Goal: Task Accomplishment & Management: Complete application form

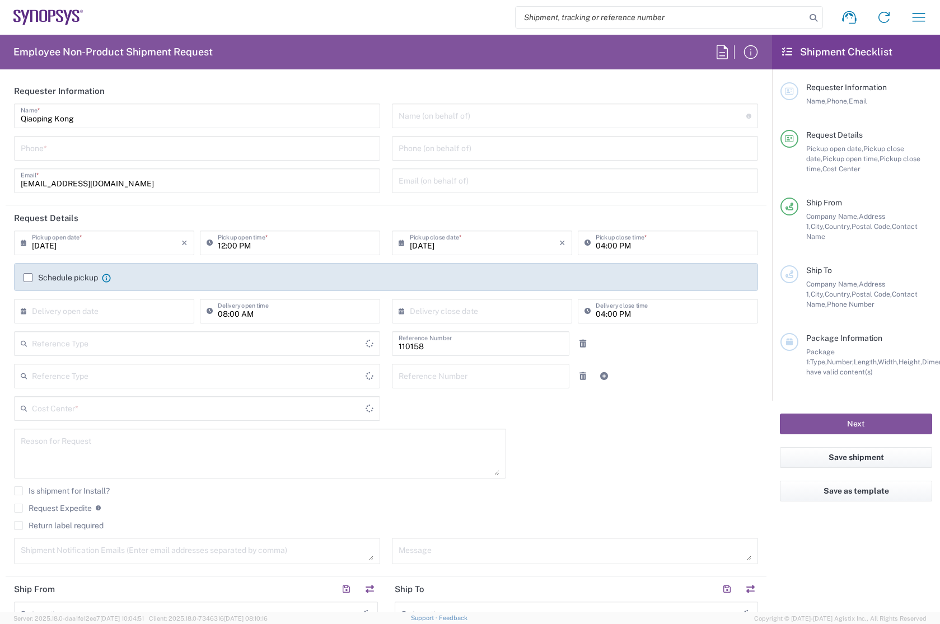
type input "Department"
type input "DE01, FAC, DE02, Munich 110158"
type input "Delivered at Place"
type input "[GEOGRAPHIC_DATA]"
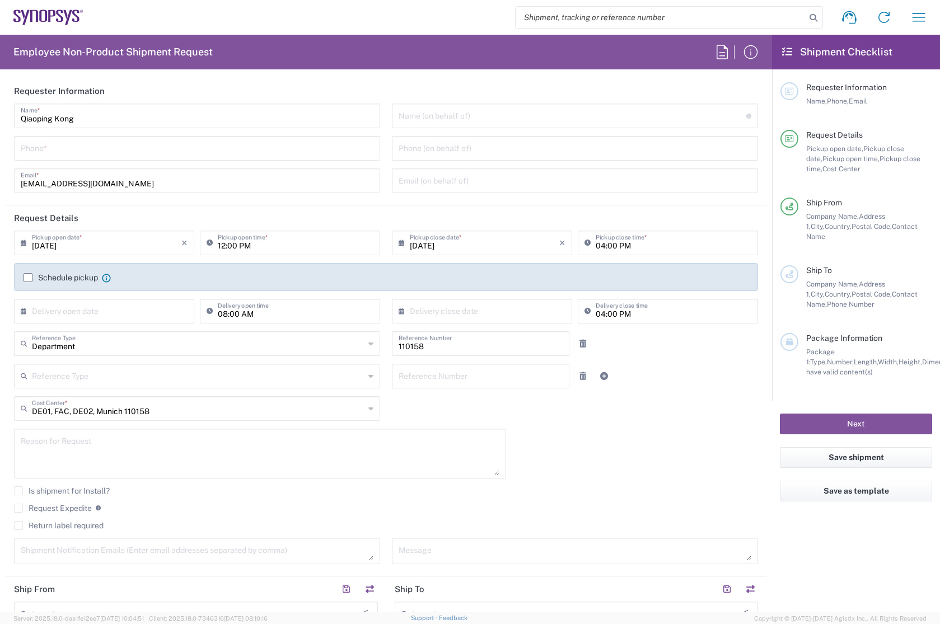
type input "[GEOGRAPHIC_DATA]"
type input "[GEOGRAPHIC_DATA] DE24"
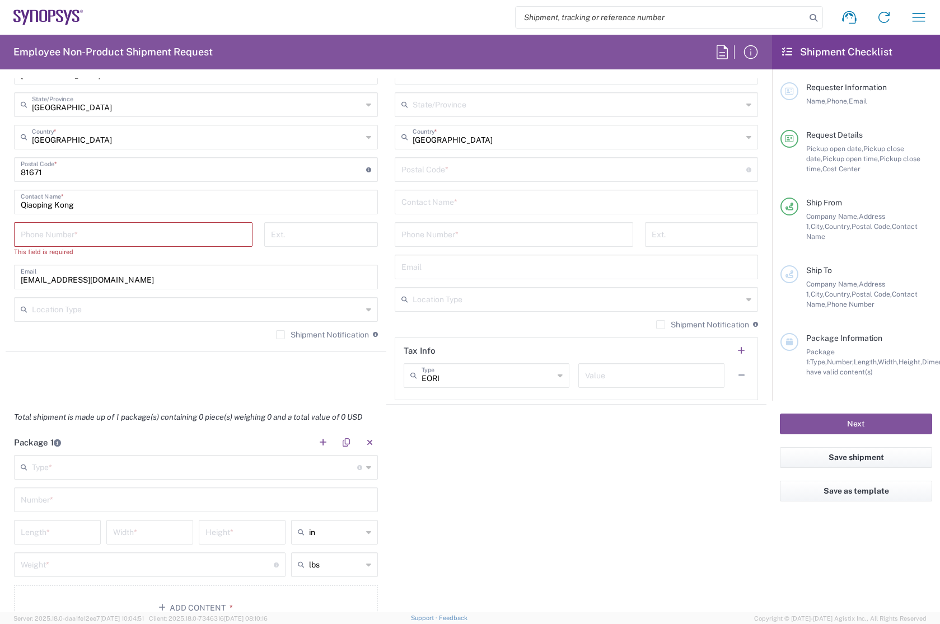
scroll to position [952, 0]
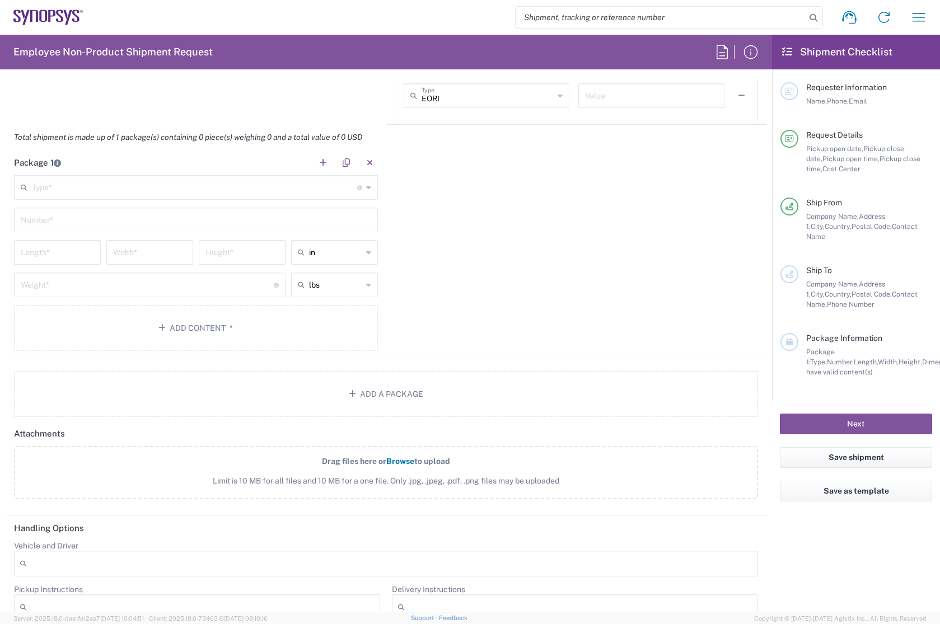
click at [148, 197] on div "Type * Material used to package goods" at bounding box center [196, 187] width 364 height 25
click at [576, 217] on div "Package 1 Type * Material used to package goods Bale(s) Basket(s) Bolt(s) Bottl…" at bounding box center [386, 254] width 761 height 209
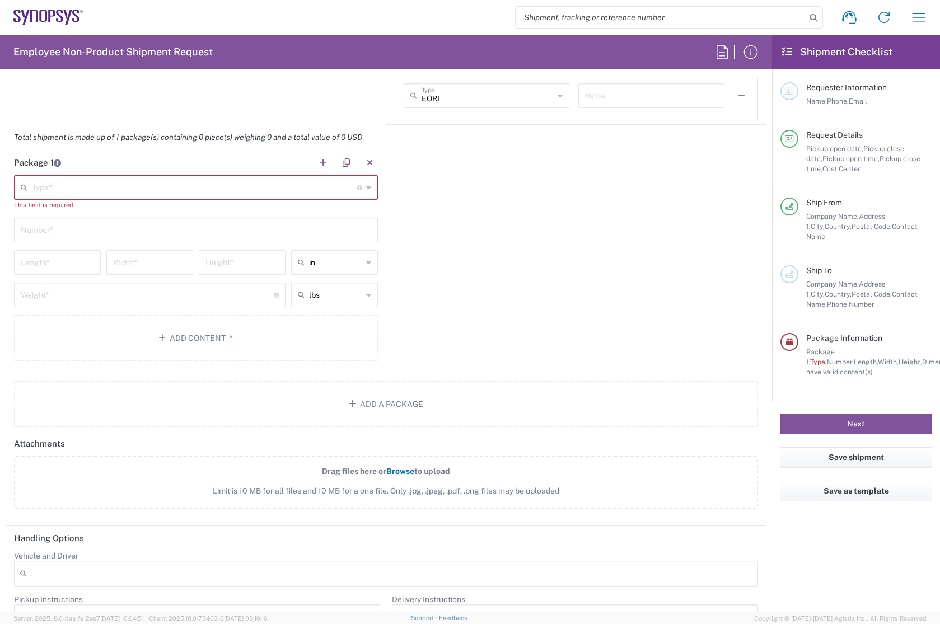
click at [584, 253] on div "Package 1 Type * Material used to package goods Bale(s) Basket(s) Bolt(s) Bottl…" at bounding box center [386, 259] width 761 height 219
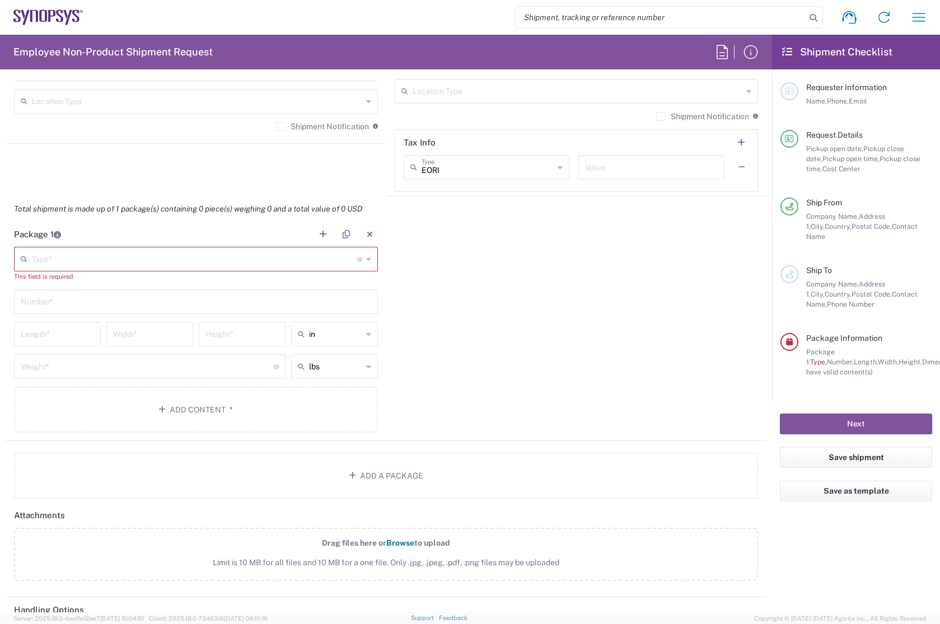
scroll to position [784, 0]
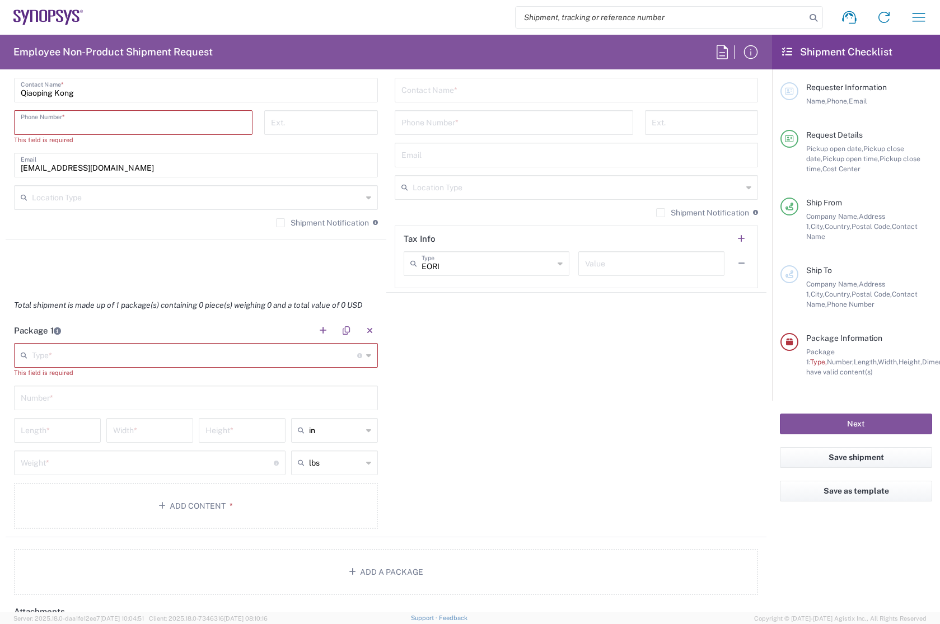
click at [166, 125] on input "tel" at bounding box center [133, 122] width 225 height 20
type input "08954196414"
click at [93, 237] on agx-shipment-stop-widget "Ship From [GEOGRAPHIC_DATA] DE24 Location [GEOGRAPHIC_DATA] DE24 [GEOGRAPHIC_DA…" at bounding box center [196, 43] width 381 height 500
click at [169, 251] on agx-shipment-stop-widget "Ship From [GEOGRAPHIC_DATA] DE24 Location [GEOGRAPHIC_DATA] DE24 [GEOGRAPHIC_DA…" at bounding box center [196, 43] width 381 height 500
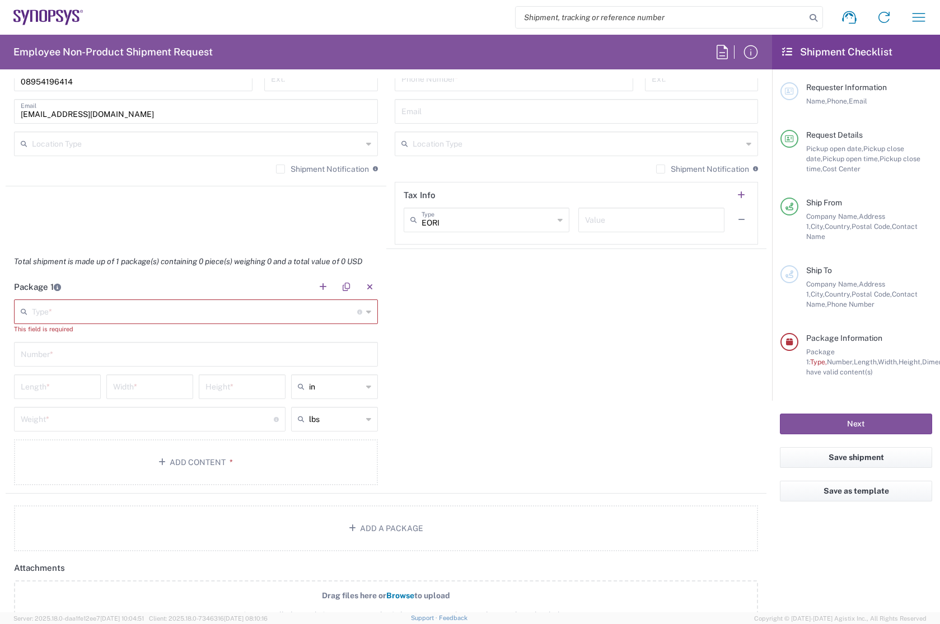
scroll to position [840, 0]
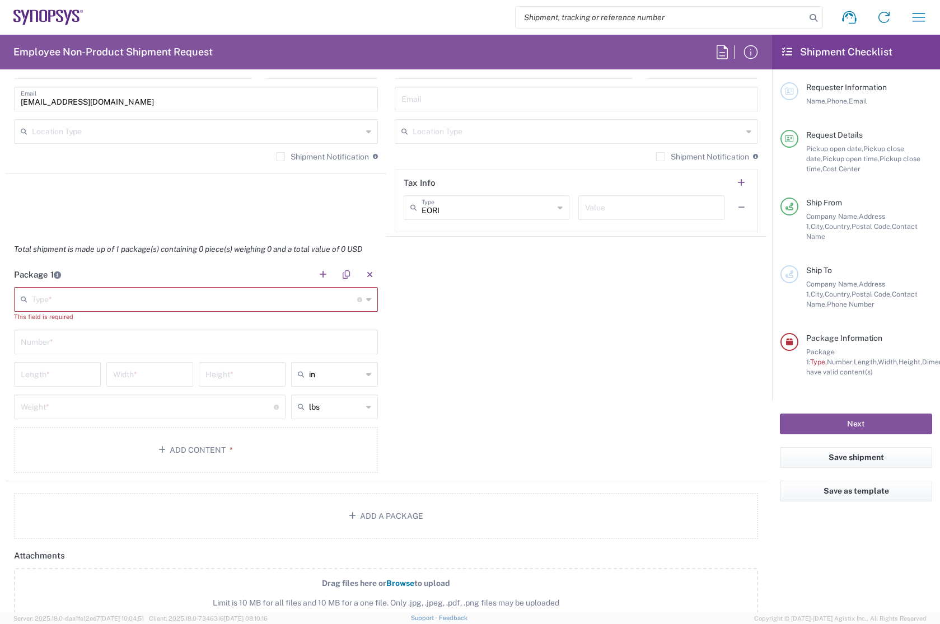
click at [518, 339] on div "Package 1 Type * Material used to package goods Bale(s) Basket(s) Bolt(s) Bottl…" at bounding box center [386, 371] width 761 height 219
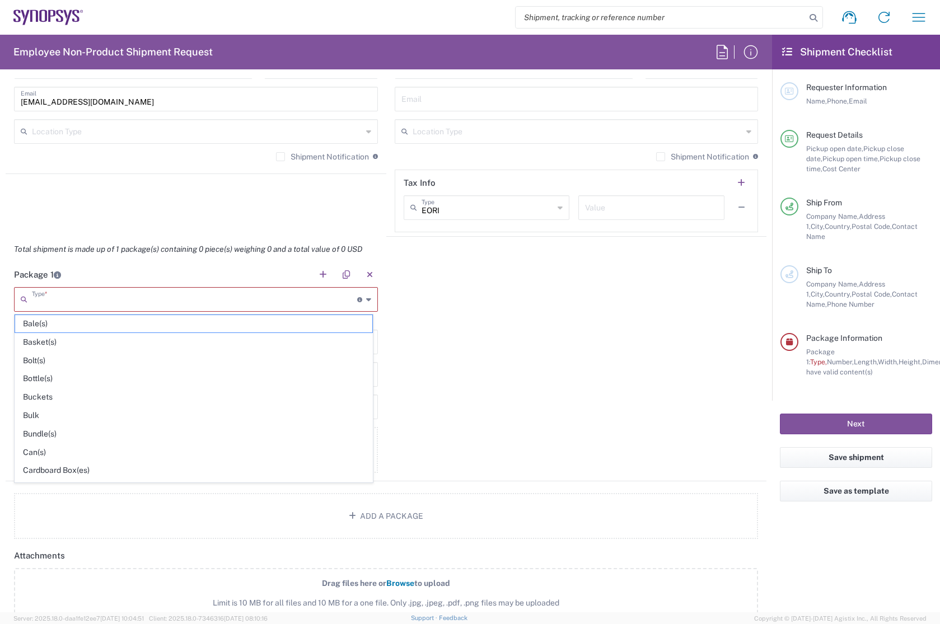
click at [135, 300] on input "text" at bounding box center [194, 299] width 325 height 20
click at [470, 330] on div "Package 1 Type * Material used to package goods Bale(s) Basket(s) Bolt(s) Bottl…" at bounding box center [386, 371] width 761 height 219
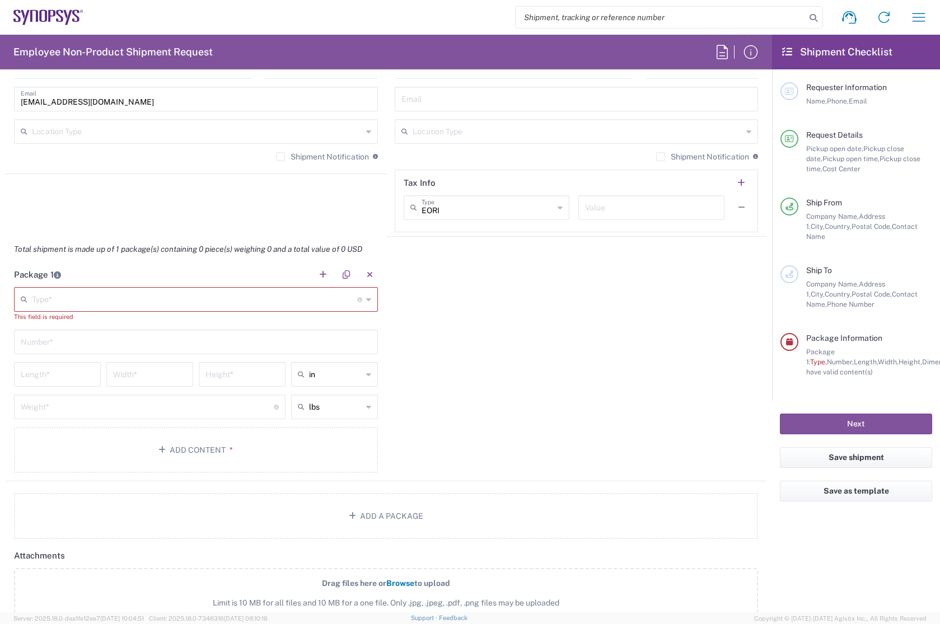
click at [534, 343] on div "Package 1 Type * Material used to package goods Bale(s) Basket(s) Bolt(s) Bottl…" at bounding box center [386, 371] width 761 height 219
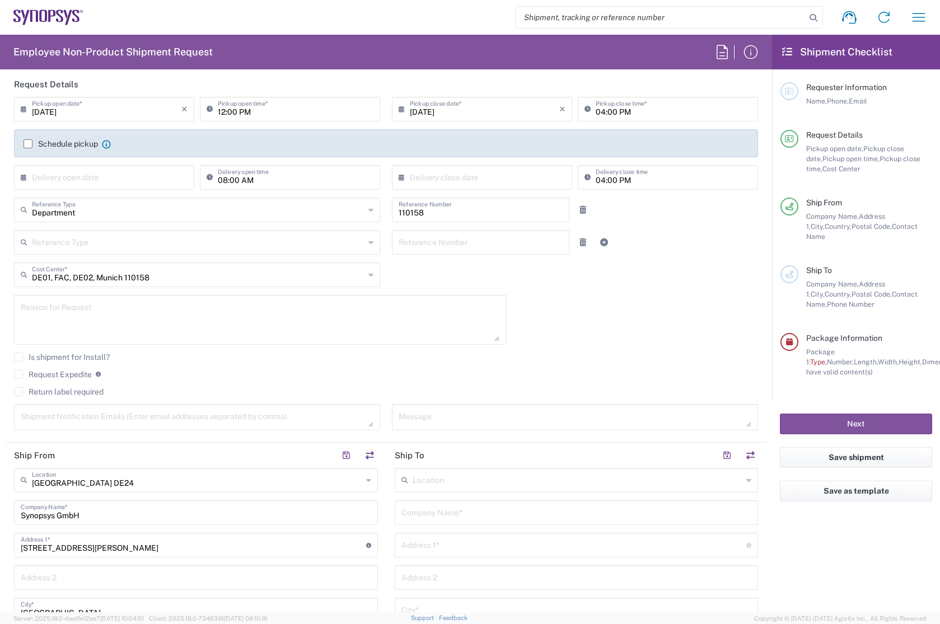
scroll to position [0, 0]
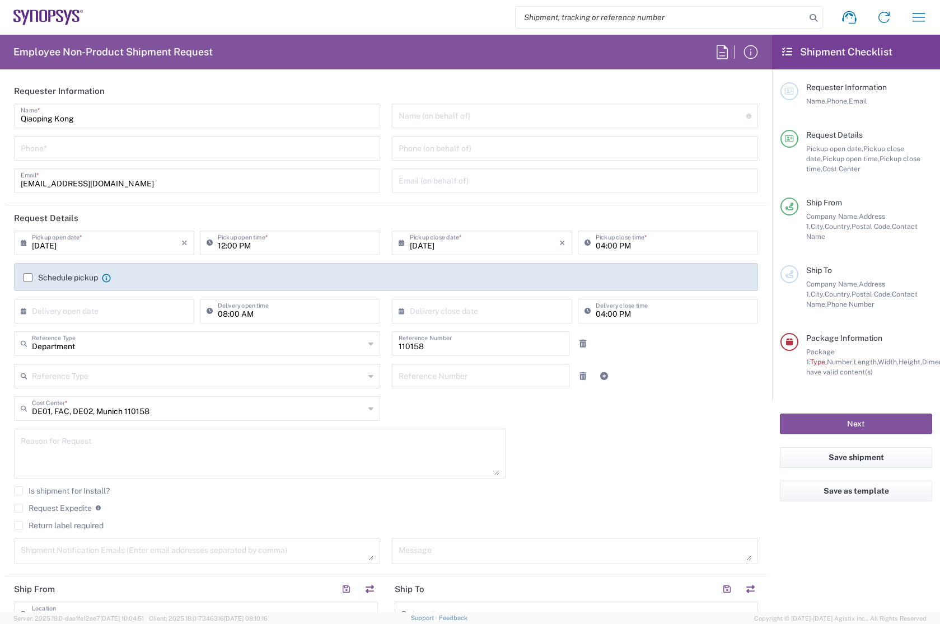
click at [89, 155] on input "tel" at bounding box center [197, 148] width 353 height 20
type input "08954196414"
type input "[PERSON_NAME]"
type input "[EMAIL_ADDRESS][DOMAIN_NAME]"
type input "[DATE]"
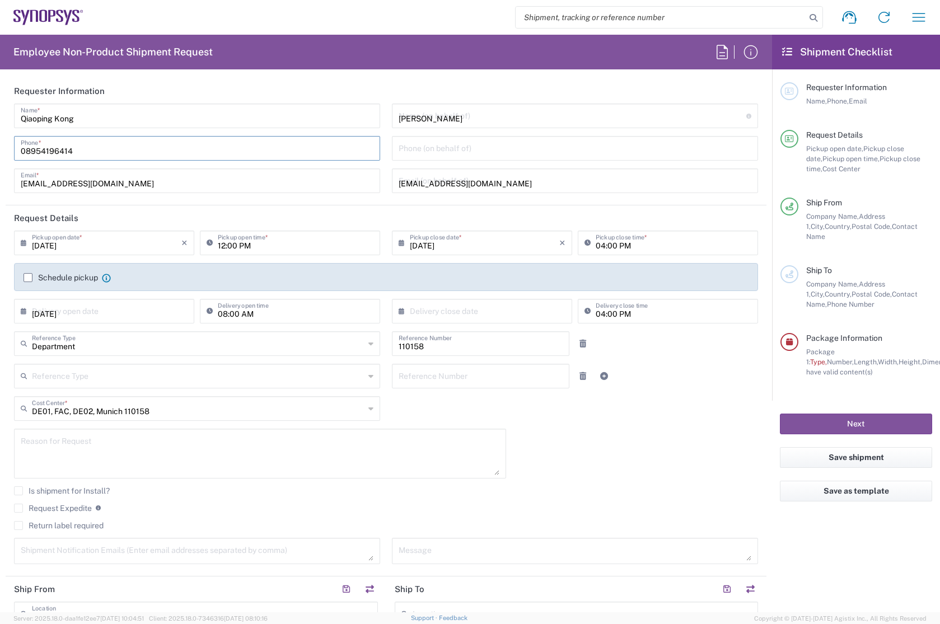
type input "[DATE]"
type input "Synopsys GmbH"
type input "[STREET_ADDRESS]"
type input "Unit C5 3.07"
type input "[GEOGRAPHIC_DATA]"
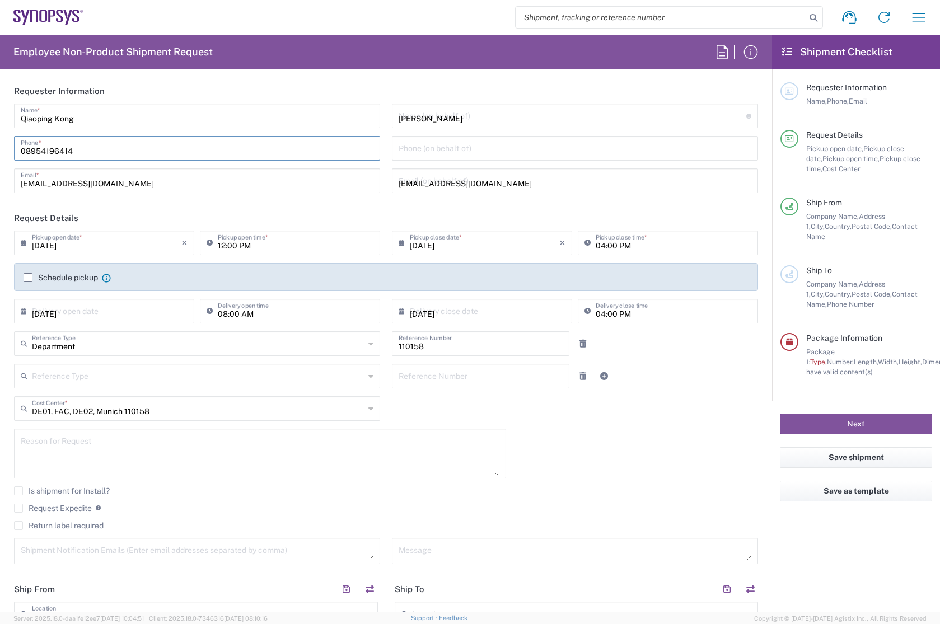
type input "70372"
type input "[PERSON_NAME]"
type input "[PHONE_NUMBER]"
type input "1"
type input "25"
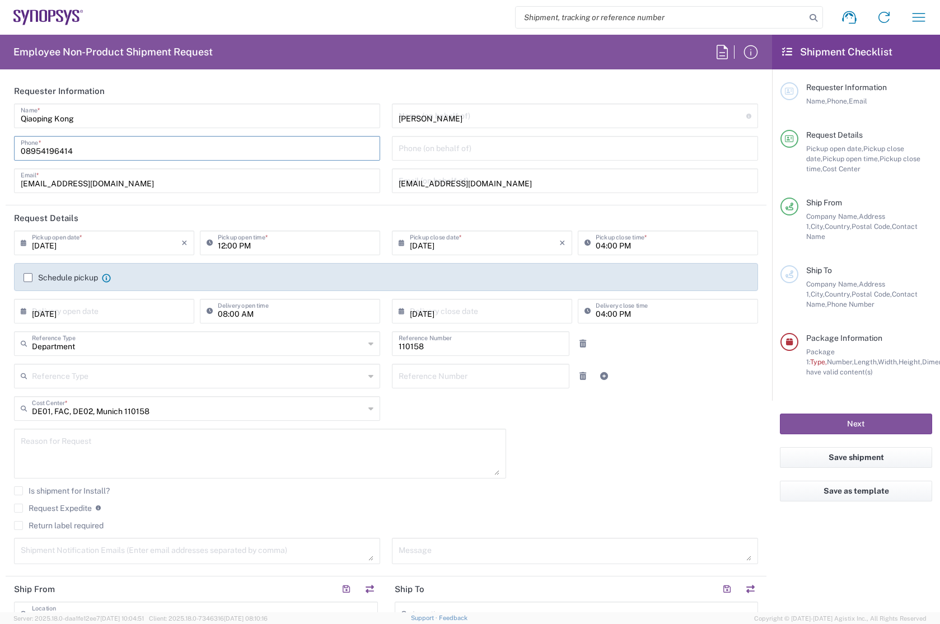
type input "25"
type input "9"
type input "4"
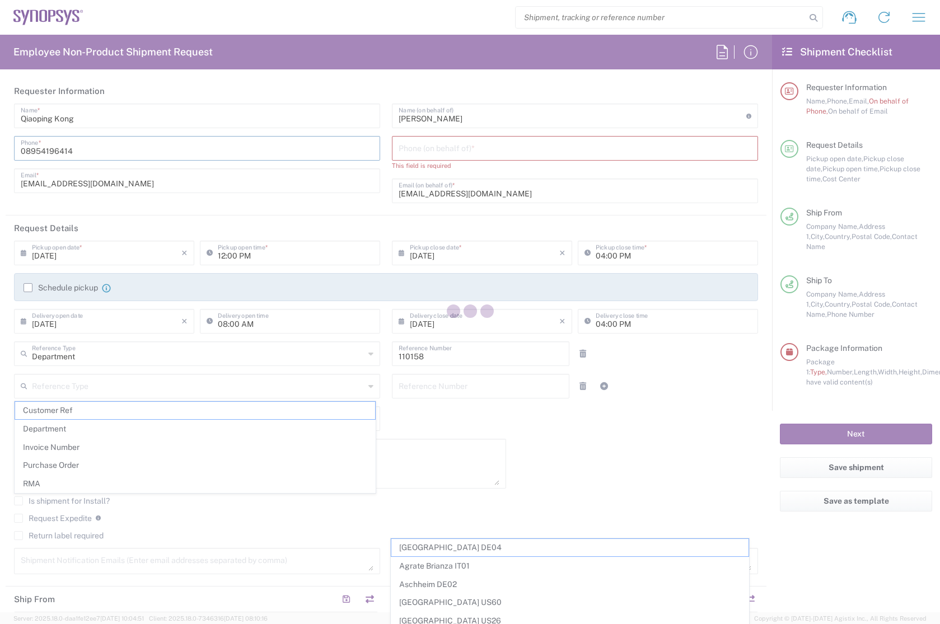
click at [429, 149] on input "tel" at bounding box center [575, 148] width 353 height 20
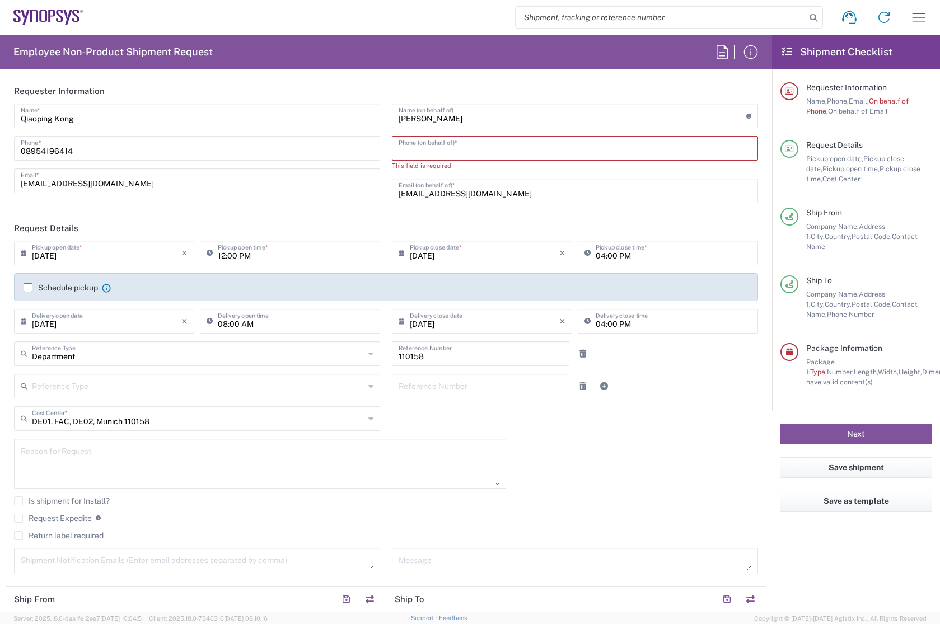
type input "08954196414"
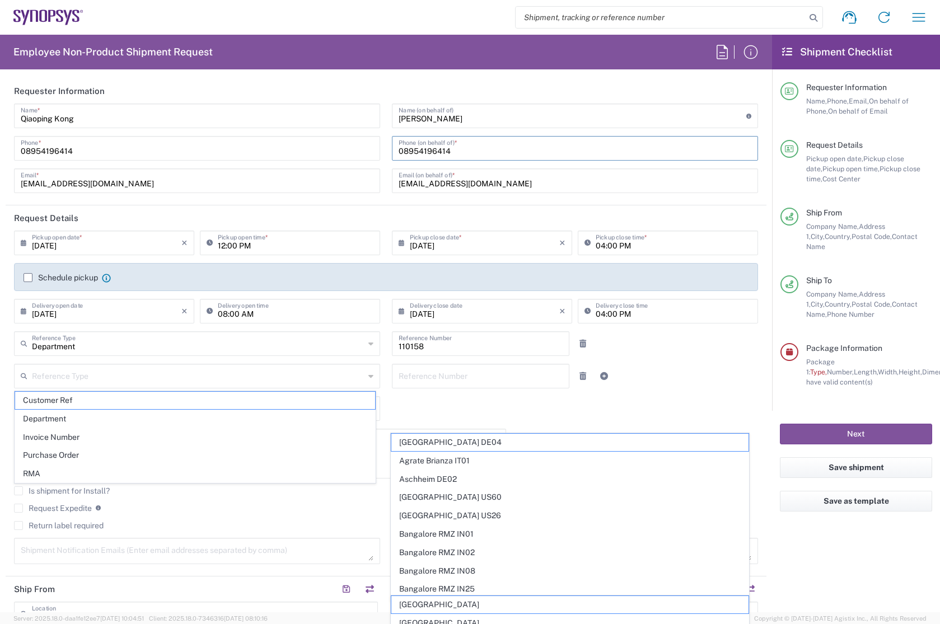
click at [227, 244] on input "12:00 PM" at bounding box center [296, 242] width 156 height 20
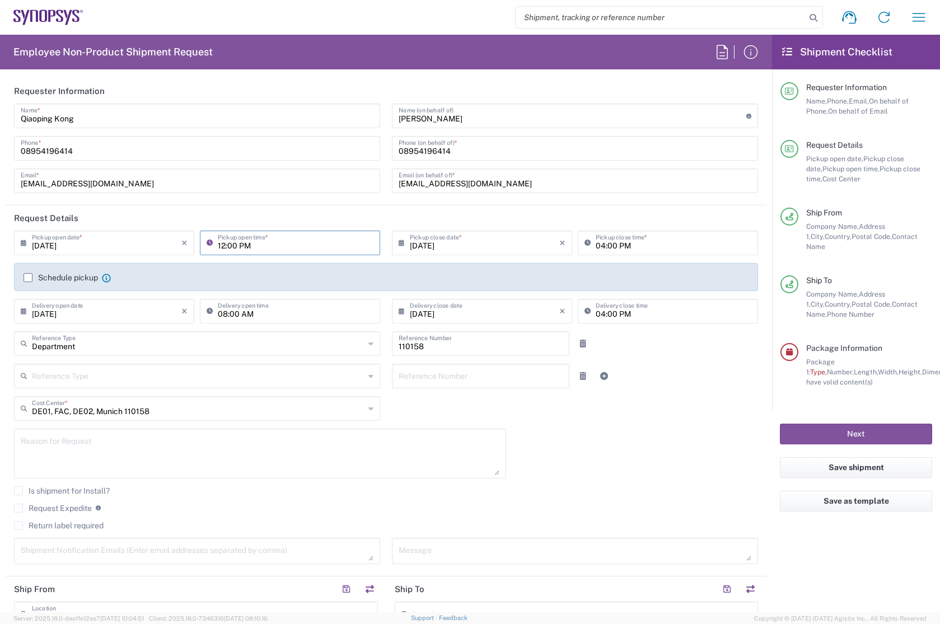
click at [292, 212] on header "Request Details" at bounding box center [386, 217] width 761 height 25
click at [596, 245] on input "04:00 PM" at bounding box center [674, 242] width 156 height 20
click at [601, 246] on input "04:00 PM" at bounding box center [674, 242] width 156 height 20
drag, startPoint x: 599, startPoint y: 246, endPoint x: 584, endPoint y: 243, distance: 15.4
click at [584, 243] on div "04:00 PM Pickup close time *" at bounding box center [668, 243] width 180 height 25
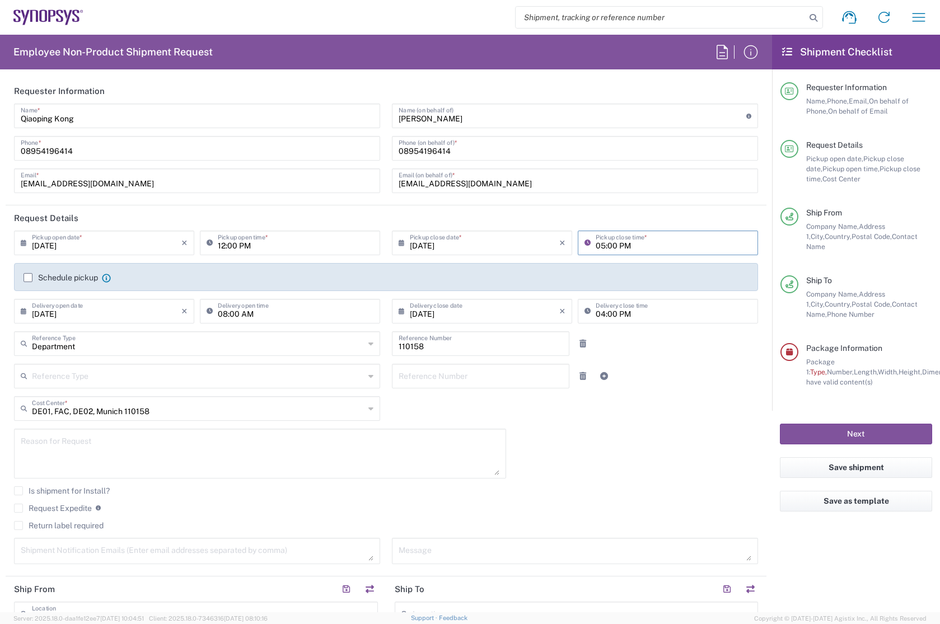
type input "05:00 PM"
click at [543, 221] on header "Request Details" at bounding box center [386, 217] width 761 height 25
click at [27, 276] on label "Schedule pickup" at bounding box center [61, 277] width 74 height 9
click at [28, 278] on input "Schedule pickup" at bounding box center [28, 278] width 0 height 0
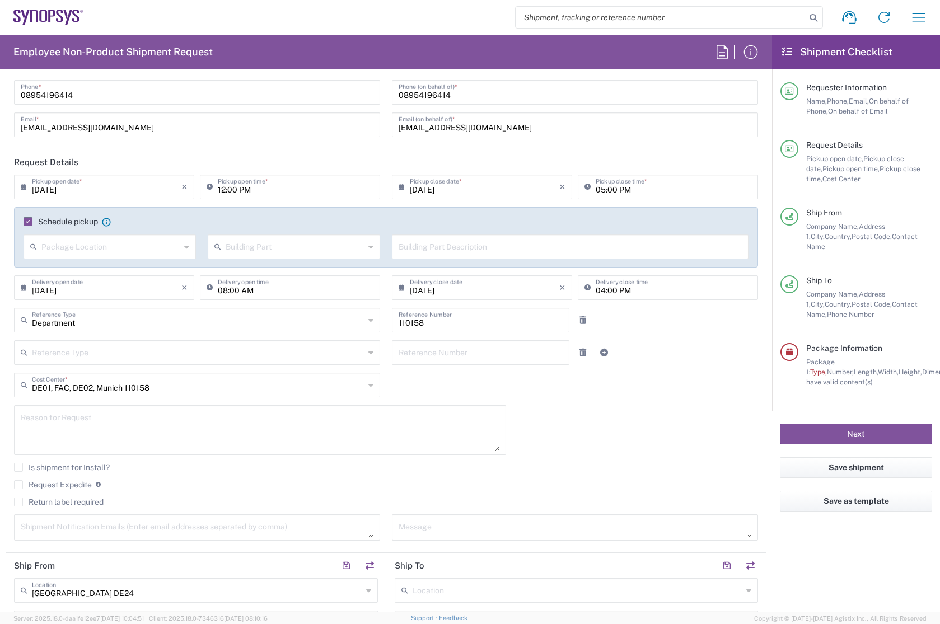
scroll to position [168, 0]
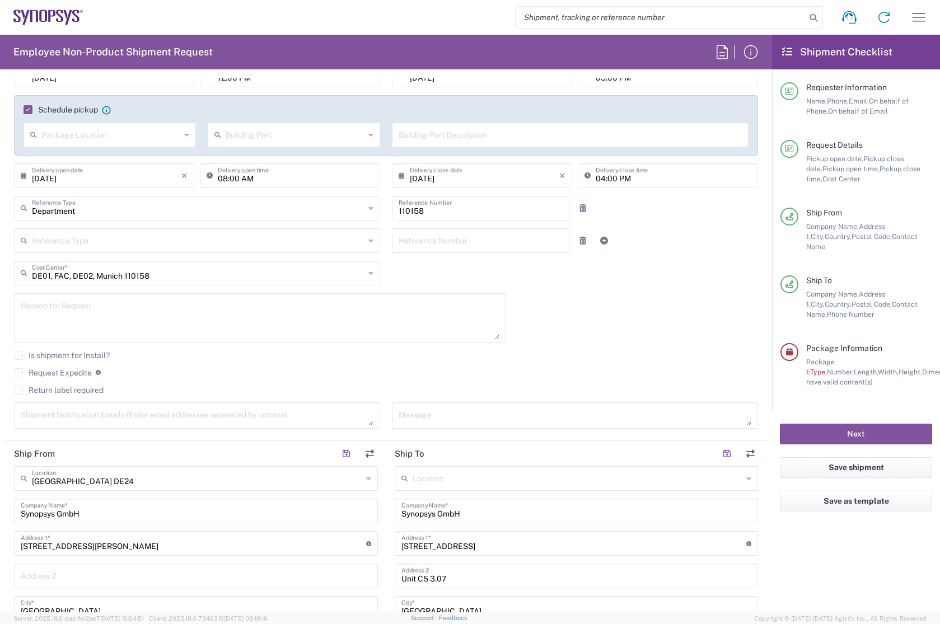
click at [604, 316] on div "[DATE] × Pickup open date * Cancel Apply 12:00 PM Pickup open time * [DATE] × P…" at bounding box center [386, 250] width 756 height 374
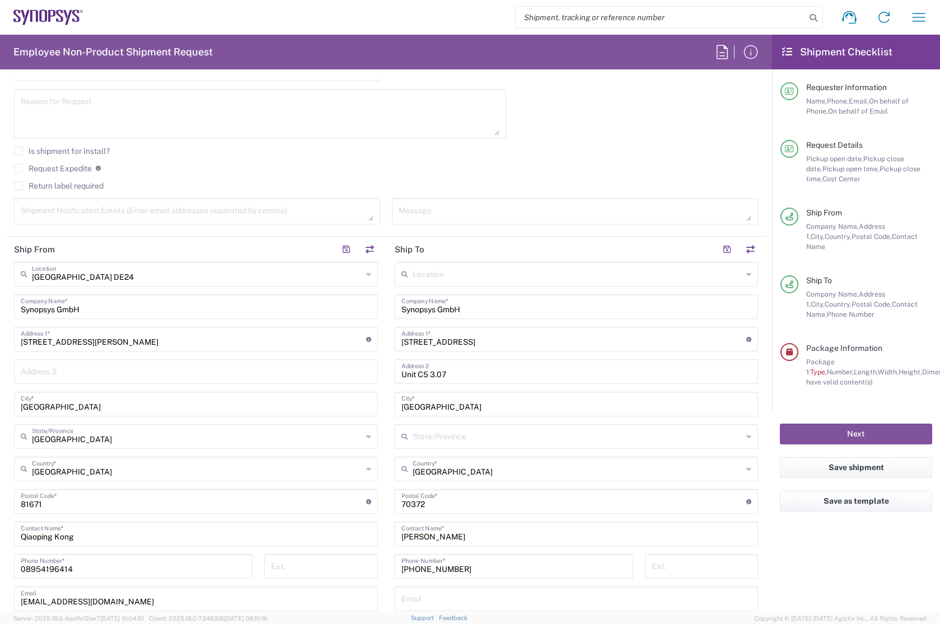
scroll to position [392, 0]
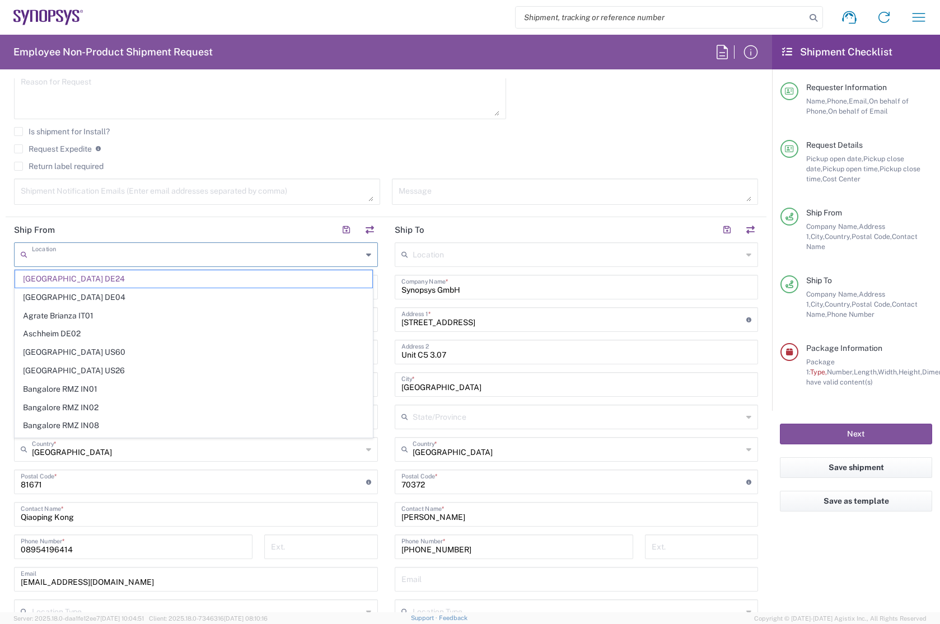
click at [143, 254] on input "text" at bounding box center [197, 254] width 330 height 20
click at [190, 213] on agx-form-section "Request Details [DATE] × Pickup open date * Cancel Apply 12:00 PM Pickup open t…" at bounding box center [386, 16] width 761 height 404
type input "[GEOGRAPHIC_DATA] DE24"
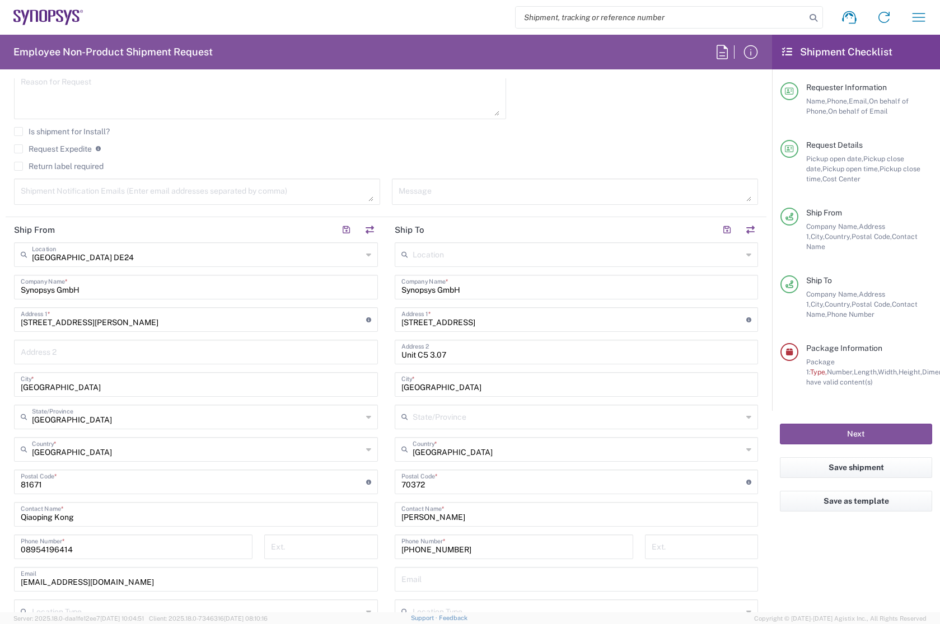
click at [103, 290] on input "Synopsys GmbH" at bounding box center [196, 286] width 350 height 20
click at [111, 286] on input "Synopsys GmbH" at bounding box center [196, 286] width 350 height 20
drag, startPoint x: 111, startPoint y: 286, endPoint x: 0, endPoint y: 285, distance: 110.8
click at [0, 285] on form "Requester Information Qiaoping Kong Name * [PHONE_NUMBER] Phone * [EMAIL_ADDRES…" at bounding box center [386, 345] width 772 height 534
paste input "Institut für Mikroelektronische Systeme"
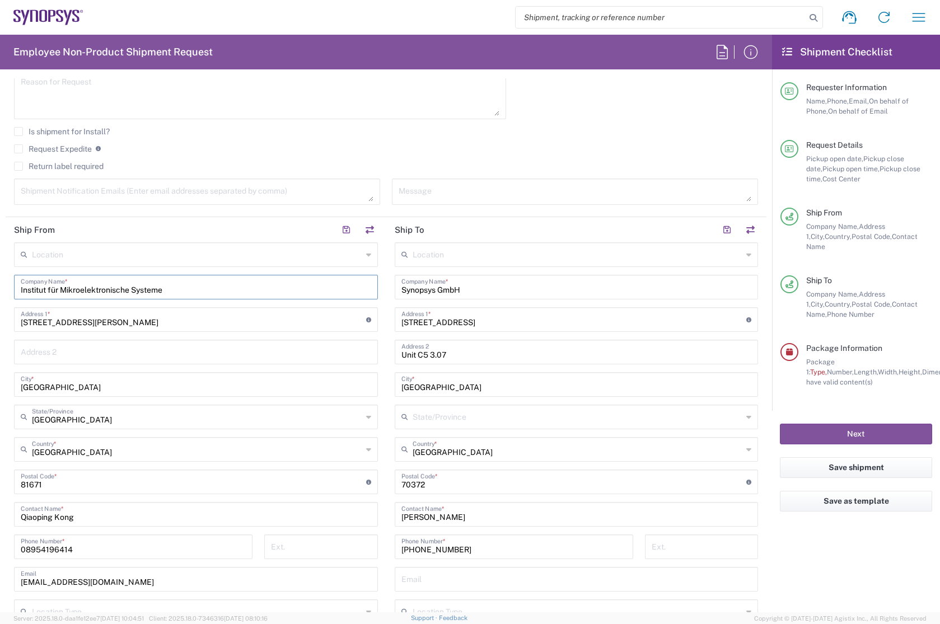
type input "Institut für Mikroelektronische Systeme"
click at [139, 320] on input "[STREET_ADDRESS][PERSON_NAME]" at bounding box center [193, 319] width 345 height 20
click at [110, 327] on input "[STREET_ADDRESS][PERSON_NAME]" at bounding box center [193, 319] width 345 height 20
drag, startPoint x: 119, startPoint y: 325, endPoint x: -30, endPoint y: 317, distance: 148.5
click at [0, 317] on html "Shipment request Shipment tracking Employee non-product shipment request My shi…" at bounding box center [470, 312] width 940 height 624
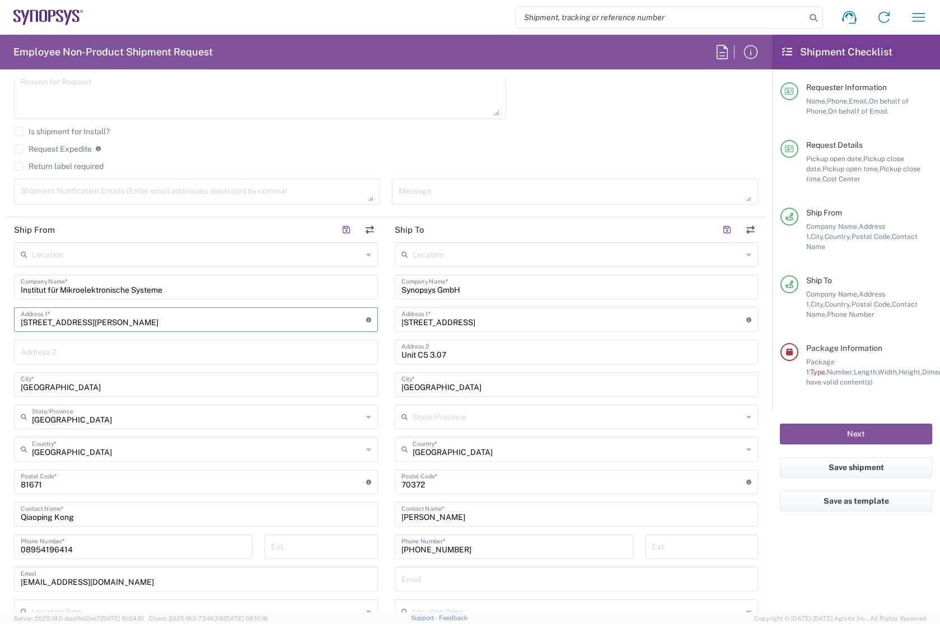
paste input "ppelstr."
type input "[STREET_ADDRESS]"
click at [77, 391] on input "[GEOGRAPHIC_DATA]" at bounding box center [196, 384] width 350 height 20
drag, startPoint x: 76, startPoint y: 392, endPoint x: -35, endPoint y: 390, distance: 111.4
click at [0, 390] on html "Shipment request Shipment tracking Employee non-product shipment request My shi…" at bounding box center [470, 312] width 940 height 624
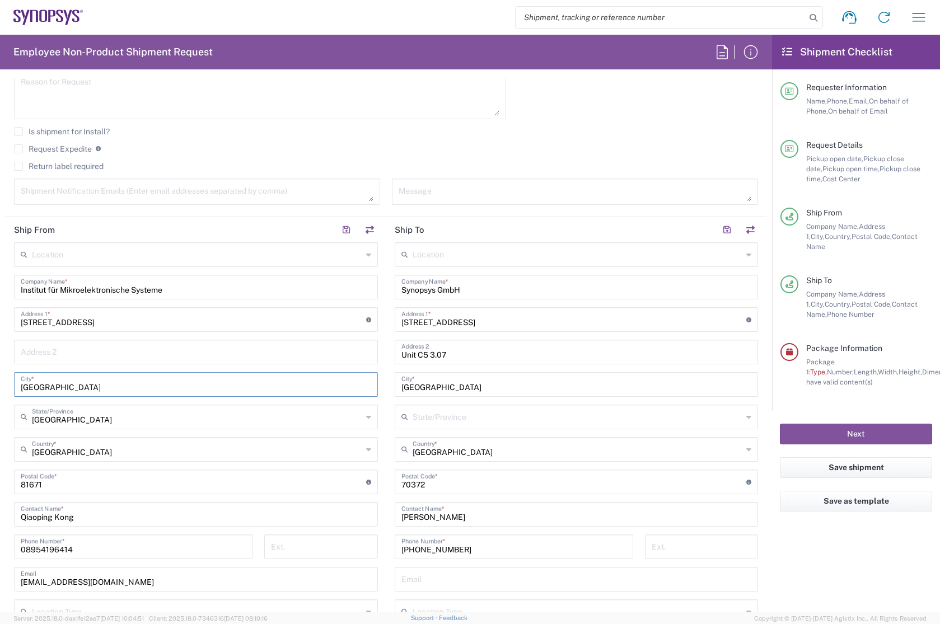
type input "f"
type input "[GEOGRAPHIC_DATA]"
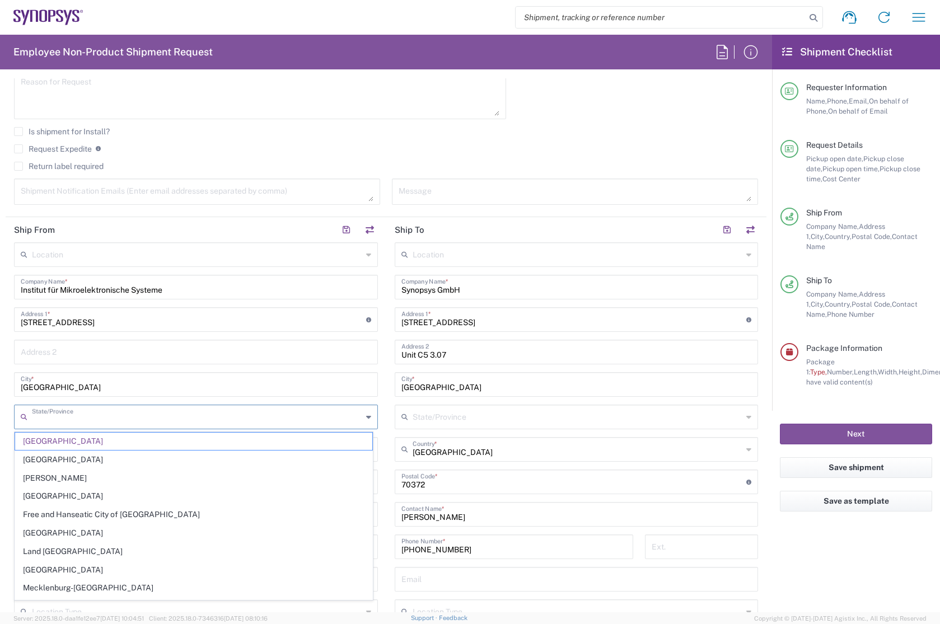
click at [85, 419] on input "text" at bounding box center [197, 416] width 330 height 20
type input "Saxony"
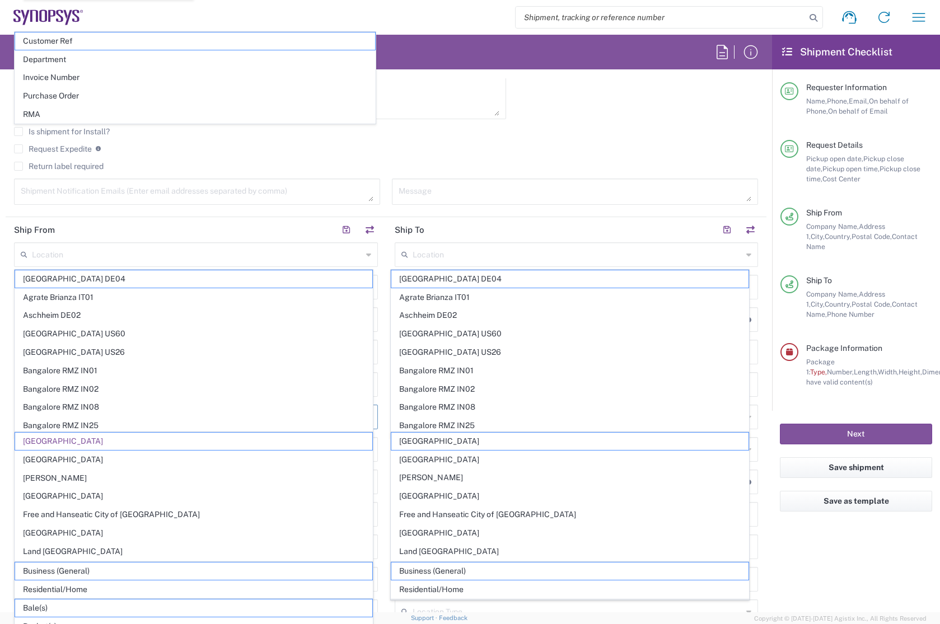
scroll to position [505, 0]
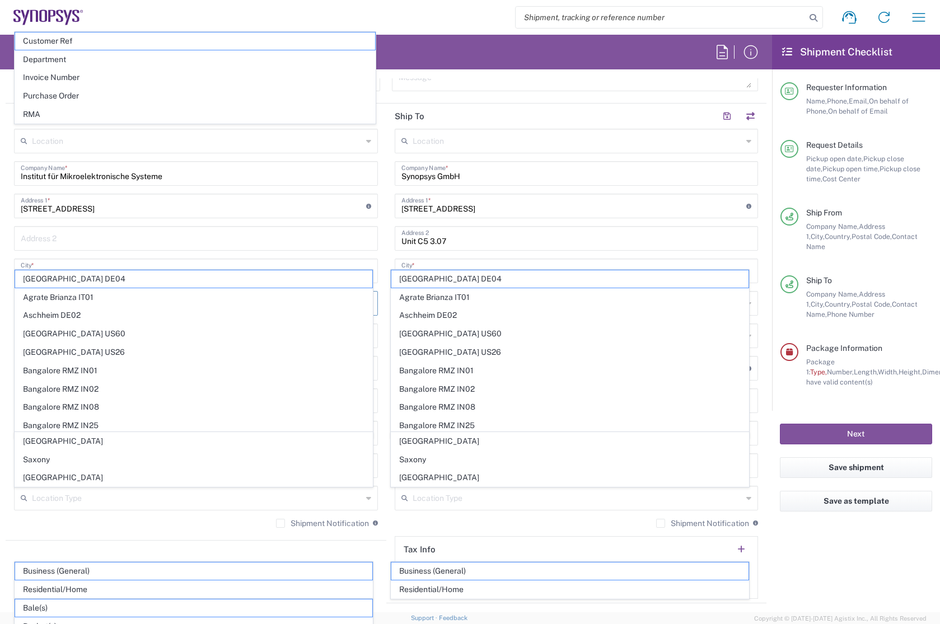
click at [10, 241] on main "Location [GEOGRAPHIC_DATA] DE04 Agrate Brianza IT01 [GEOGRAPHIC_DATA] DE02 [GEO…" at bounding box center [196, 332] width 381 height 407
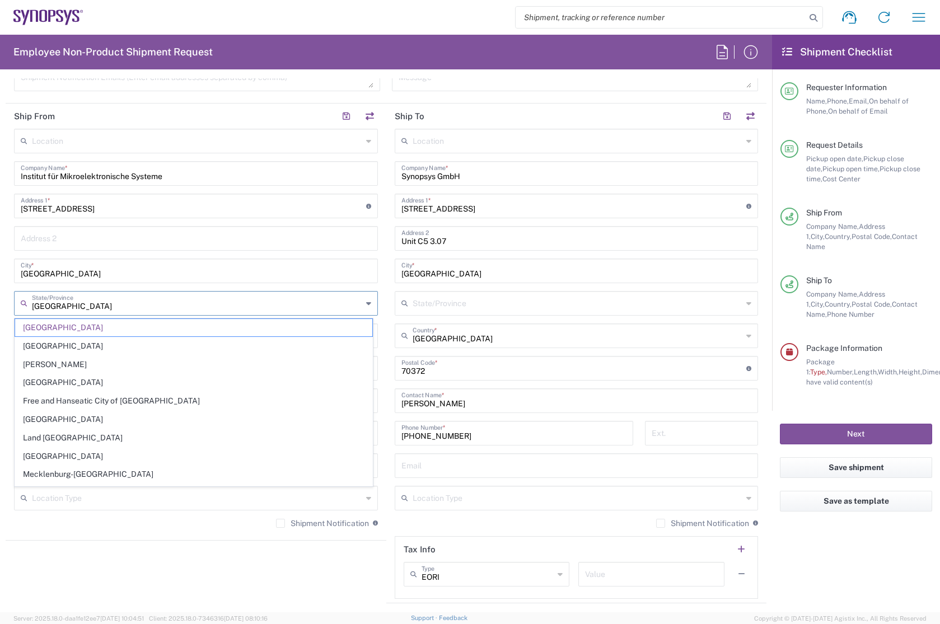
click at [77, 306] on input "[GEOGRAPHIC_DATA]" at bounding box center [197, 303] width 330 height 20
click at [72, 302] on input "[GEOGRAPHIC_DATA]" at bounding box center [197, 303] width 330 height 20
drag, startPoint x: 86, startPoint y: 308, endPoint x: 9, endPoint y: 304, distance: 77.3
click at [9, 304] on main "Location [GEOGRAPHIC_DATA] DE04 Agrate Brianza IT01 [GEOGRAPHIC_DATA] DE02 [GEO…" at bounding box center [196, 332] width 381 height 407
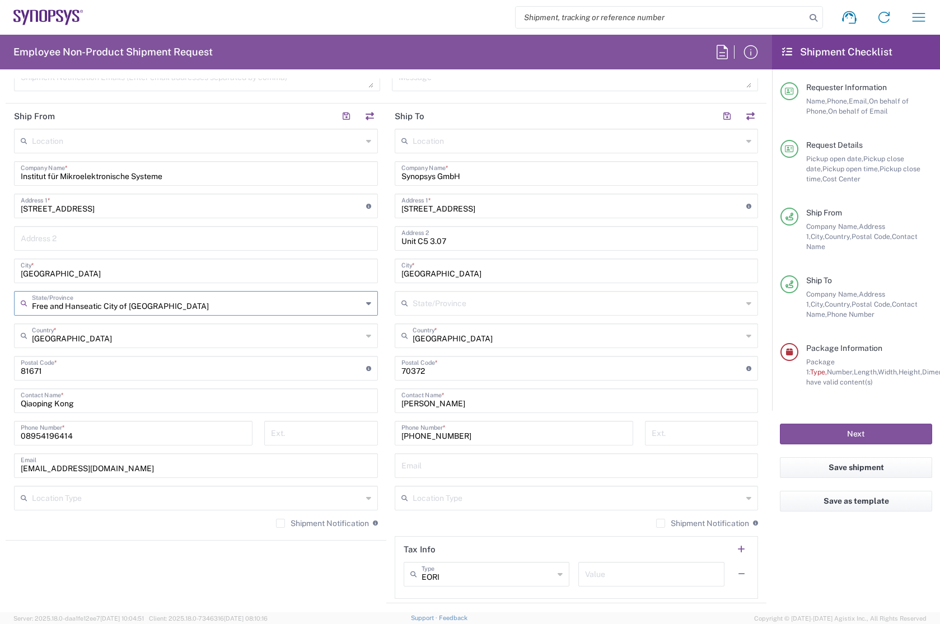
drag, startPoint x: 183, startPoint y: 306, endPoint x: -14, endPoint y: 301, distance: 197.1
click at [0, 301] on html "Shipment request Shipment tracking Employee non-product shipment request My shi…" at bounding box center [470, 312] width 940 height 624
click at [49, 348] on span "Saxony" at bounding box center [193, 346] width 357 height 17
type input "Saxony"
click at [73, 371] on input "undefined" at bounding box center [193, 368] width 345 height 20
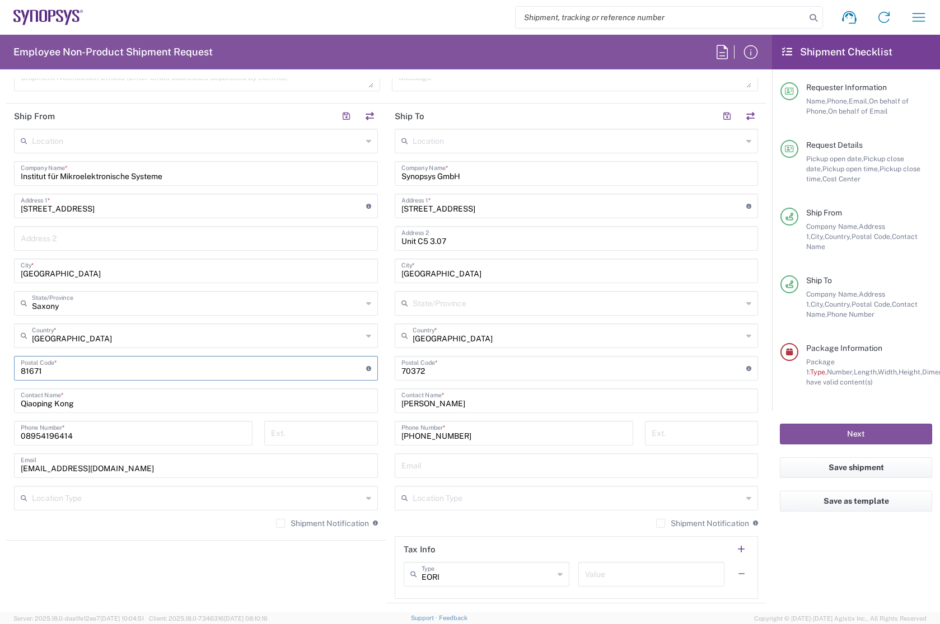
drag, startPoint x: 73, startPoint y: 371, endPoint x: 16, endPoint y: 361, distance: 57.4
click at [16, 361] on div "Postal Code * Enter Postal Code here" at bounding box center [196, 368] width 364 height 25
type input "30167"
click at [9, 362] on main "Location [GEOGRAPHIC_DATA] DE04 Agrate Brianza IT01 [GEOGRAPHIC_DATA] DE02 [GEO…" at bounding box center [196, 332] width 381 height 407
click at [92, 405] on input "Qiaoping Kong" at bounding box center [196, 400] width 350 height 20
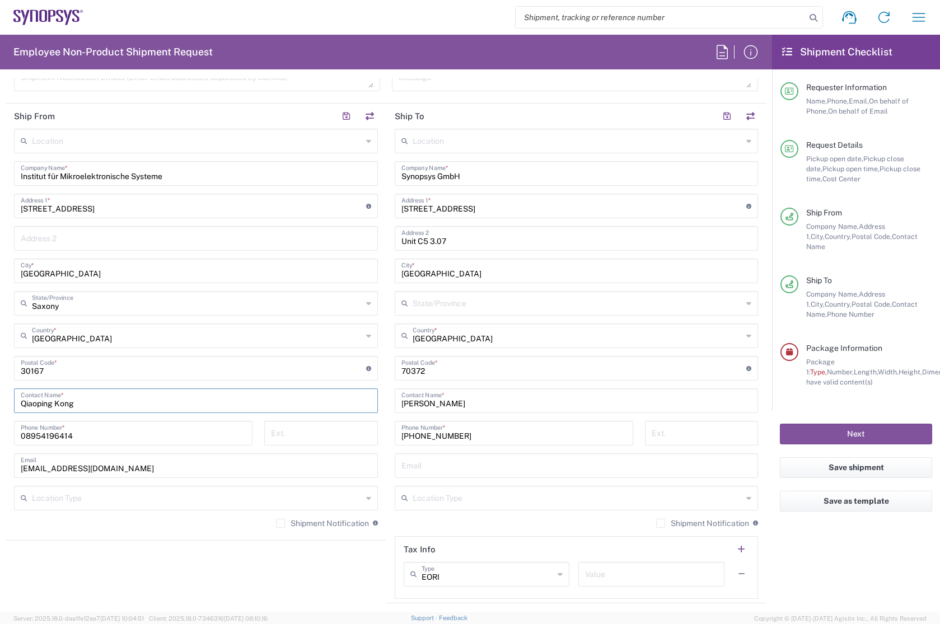
drag, startPoint x: 100, startPoint y: 402, endPoint x: -5, endPoint y: 404, distance: 104.7
click at [0, 404] on html "Shipment request Shipment tracking Employee non-product shipment request My shi…" at bounding box center [470, 312] width 940 height 624
click at [81, 401] on input "Qiaoping Kong" at bounding box center [196, 400] width 350 height 20
drag, startPoint x: 98, startPoint y: 407, endPoint x: -11, endPoint y: 401, distance: 108.8
click at [0, 401] on html "Shipment request Shipment tracking Employee non-product shipment request My shi…" at bounding box center [470, 312] width 940 height 624
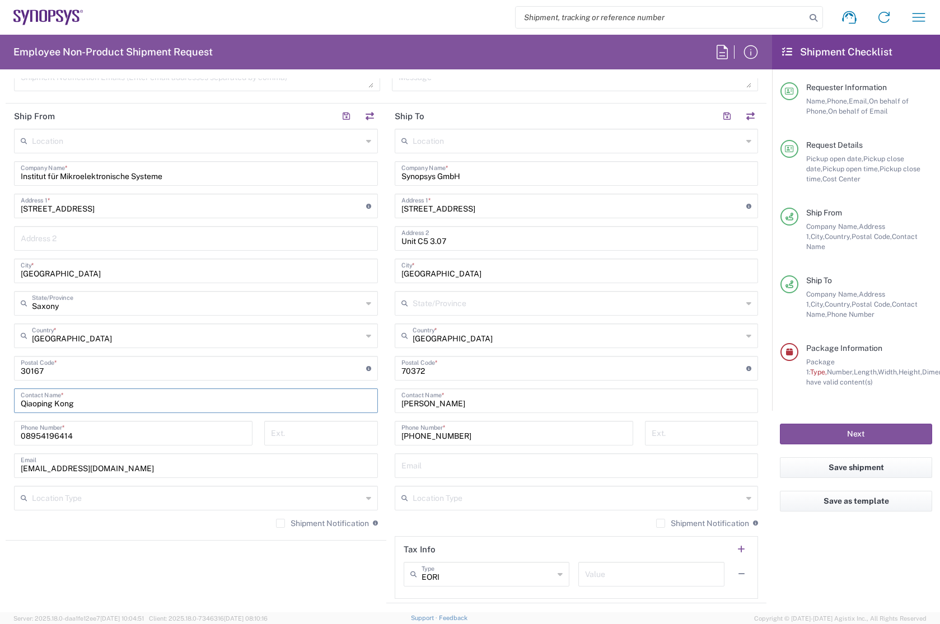
paste input "[PERSON_NAME]"
type input "[PERSON_NAME]"
click at [93, 433] on input "08954196414" at bounding box center [133, 433] width 225 height 20
click at [82, 432] on input "08954196414" at bounding box center [133, 433] width 225 height 20
drag, startPoint x: 84, startPoint y: 433, endPoint x: -38, endPoint y: 434, distance: 122.0
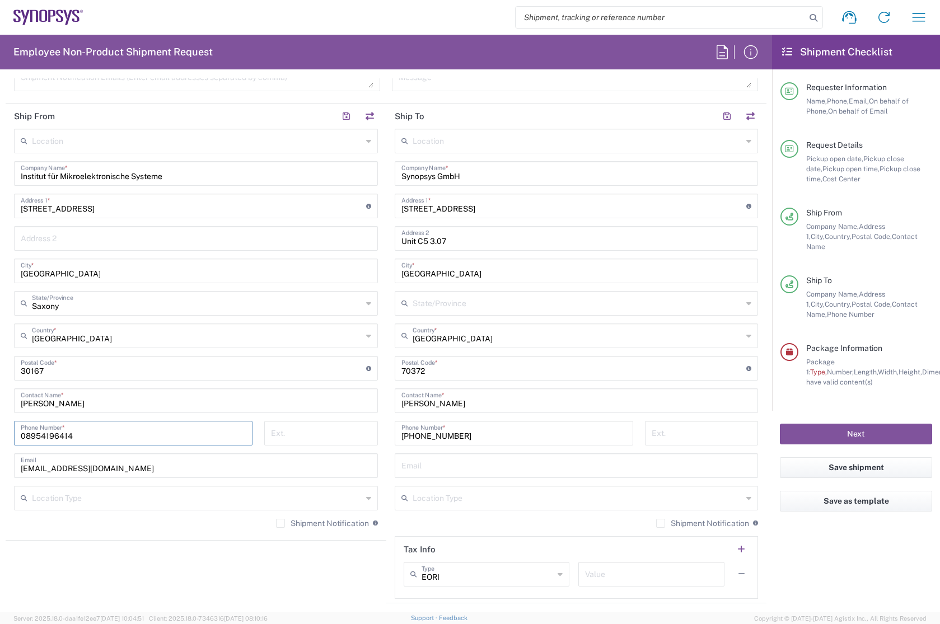
click at [0, 434] on html "Shipment request Shipment tracking Employee non-product shipment request My shi…" at bounding box center [470, 312] width 940 height 624
paste input "4951176219618"
click at [22, 437] on input "4951176219618" at bounding box center [133, 433] width 225 height 20
click at [91, 438] on input "[PHONE_NUMBER]" at bounding box center [133, 433] width 225 height 20
click at [127, 439] on input "[PHONE_NUMBER]" at bounding box center [133, 433] width 225 height 20
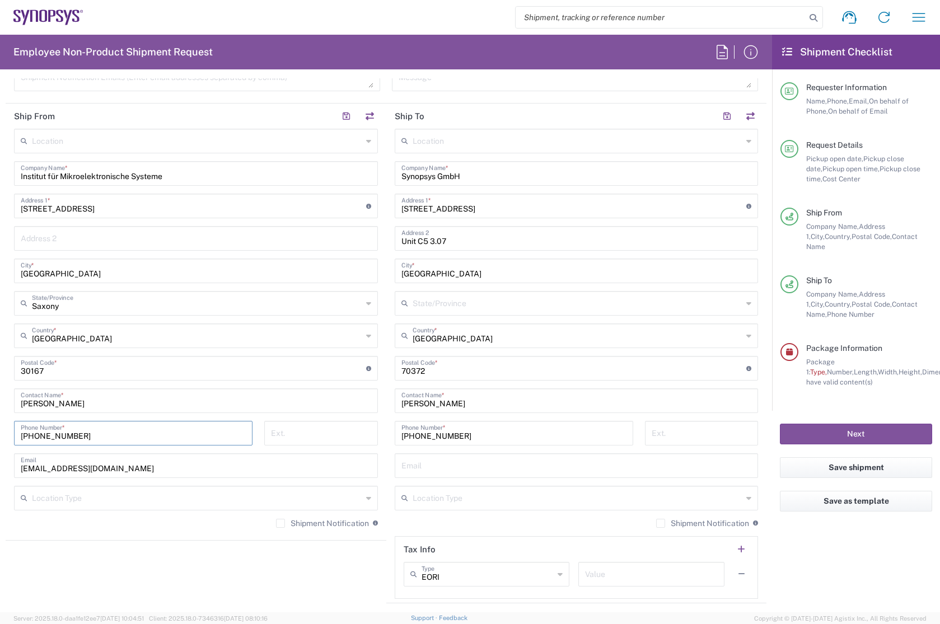
type input "[PHONE_NUMBER]"
click at [135, 470] on input "[EMAIL_ADDRESS][DOMAIN_NAME]" at bounding box center [196, 465] width 350 height 20
drag, startPoint x: 135, startPoint y: 470, endPoint x: 18, endPoint y: 467, distance: 117.6
click at [18, 467] on div "[EMAIL_ADDRESS][DOMAIN_NAME] Email" at bounding box center [196, 465] width 364 height 25
paste input "[PERSON_NAME][EMAIL_ADDRESS][PERSON_NAME][DOMAIN_NAME]"
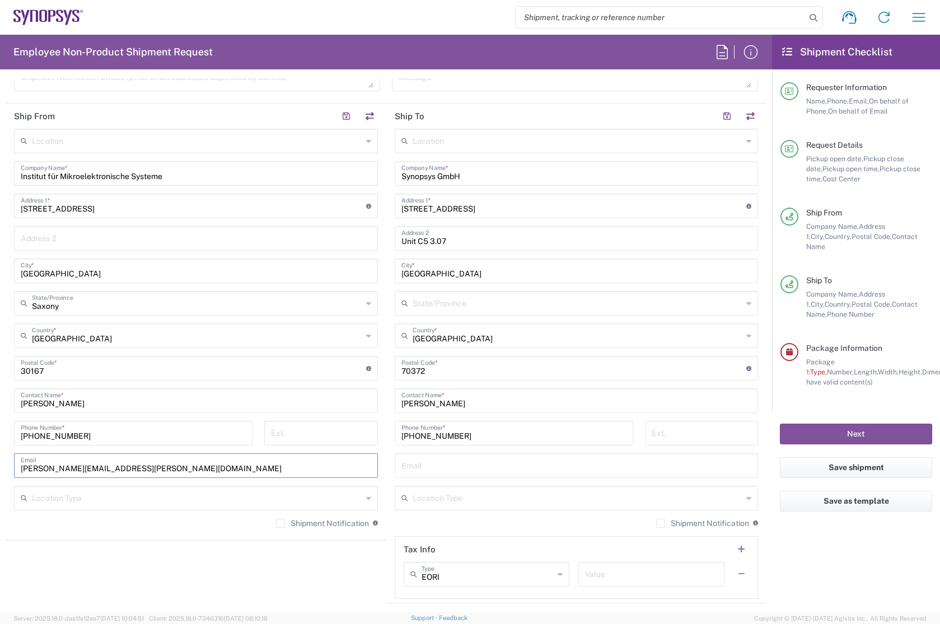
type input "[PERSON_NAME][EMAIL_ADDRESS][PERSON_NAME][DOMAIN_NAME]"
click at [11, 470] on main "Location [GEOGRAPHIC_DATA] DE04 Agrate Brianza IT01 [GEOGRAPHIC_DATA] DE02 [GEO…" at bounding box center [196, 332] width 381 height 407
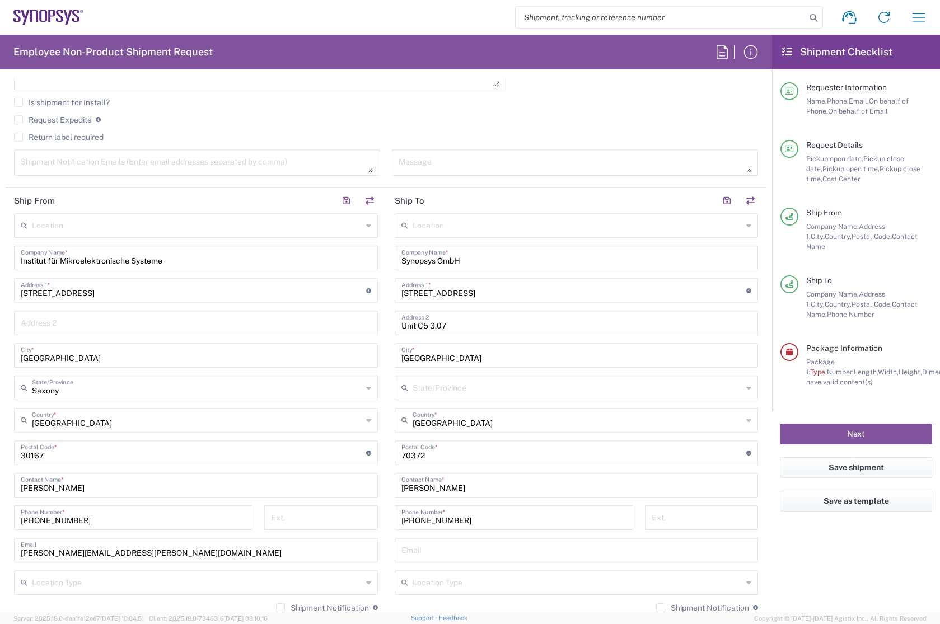
scroll to position [393, 0]
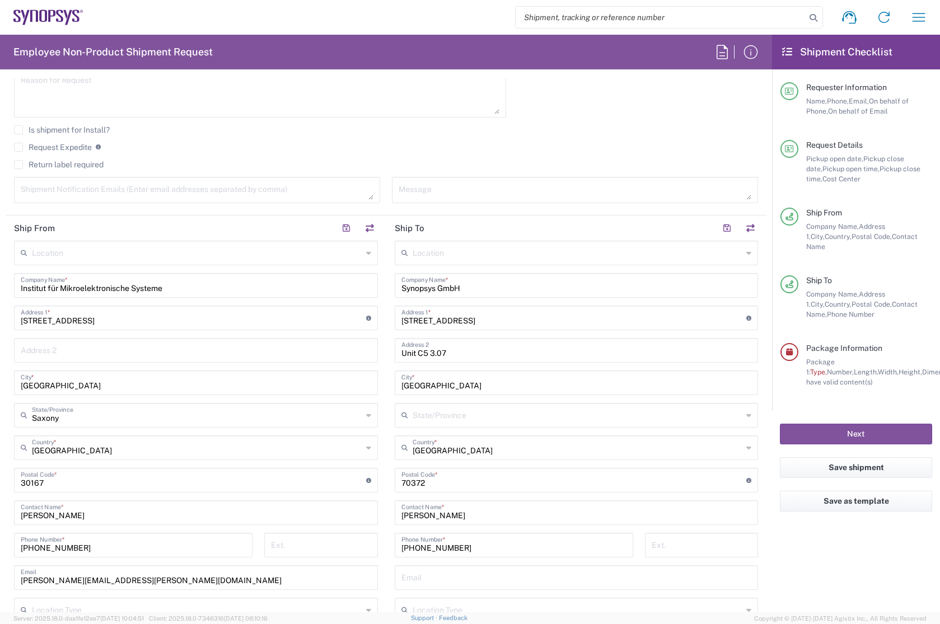
click at [460, 287] on input "Synopsys GmbH" at bounding box center [576, 285] width 350 height 20
drag, startPoint x: 467, startPoint y: 287, endPoint x: 356, endPoint y: 299, distance: 111.5
click at [356, 299] on div "Ship From Location [GEOGRAPHIC_DATA] DE04 Agrate Brianza IT01 [GEOGRAPHIC_DATA]…" at bounding box center [386, 465] width 761 height 500
paste input "[GEOGRAPHIC_DATA] CAMPUS"
type input "[GEOGRAPHIC_DATA] CAMPUS"
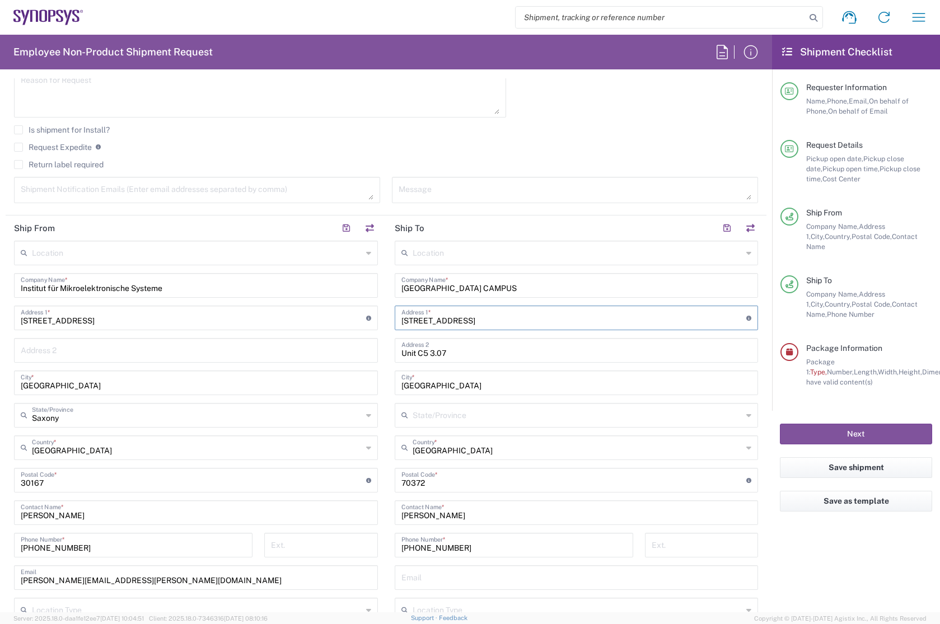
click at [490, 319] on input "[STREET_ADDRESS]" at bounding box center [573, 317] width 345 height 20
drag, startPoint x: 487, startPoint y: 313, endPoint x: 338, endPoint y: 311, distance: 148.9
click at [338, 311] on div "Ship From Location [GEOGRAPHIC_DATA] DE04 Agrate Brianza IT01 [GEOGRAPHIC_DATA]…" at bounding box center [386, 465] width 761 height 500
paste input "[STREET_ADDRESS]"
type input "[STREET_ADDRESS]"
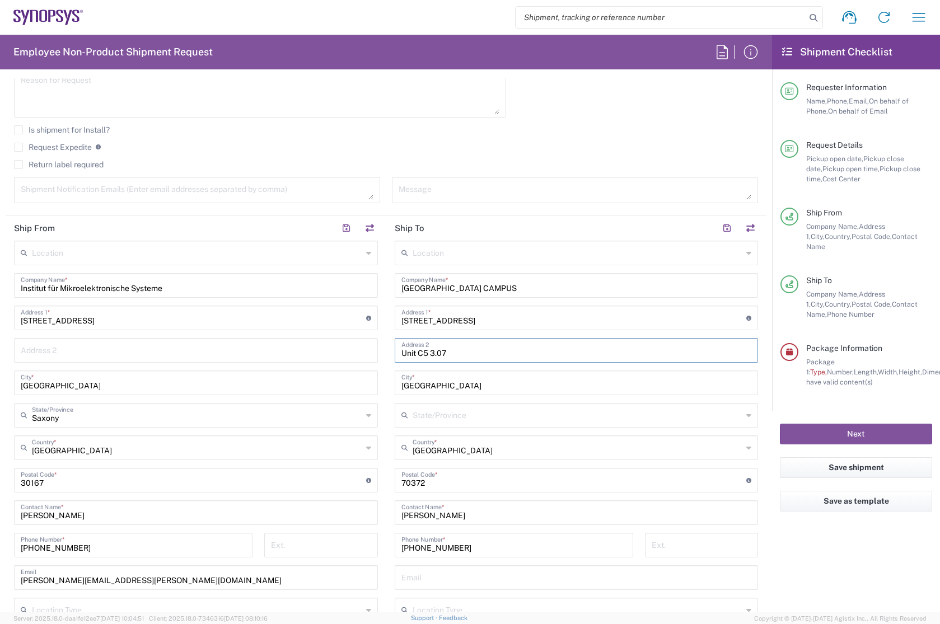
drag, startPoint x: 449, startPoint y: 354, endPoint x: 375, endPoint y: 352, distance: 73.9
click at [375, 352] on div "Ship From Location [GEOGRAPHIC_DATA] DE04 Agrate Brianza IT01 [GEOGRAPHIC_DATA]…" at bounding box center [386, 465] width 761 height 500
click at [440, 385] on input "[GEOGRAPHIC_DATA]" at bounding box center [576, 382] width 350 height 20
drag, startPoint x: 443, startPoint y: 385, endPoint x: 330, endPoint y: 381, distance: 113.1
click at [330, 381] on div "Ship From Location [GEOGRAPHIC_DATA] DE04 Agrate Brianza IT01 [GEOGRAPHIC_DATA]…" at bounding box center [386, 465] width 761 height 500
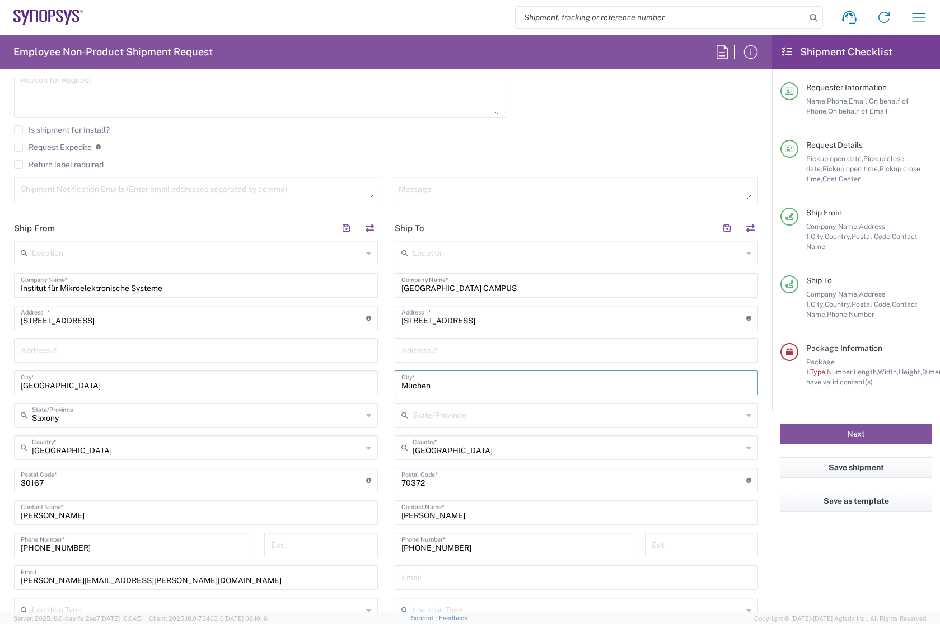
click at [410, 382] on input "Müchen" at bounding box center [576, 382] width 350 height 20
type input "[GEOGRAPHIC_DATA]"
click at [451, 420] on input "text" at bounding box center [578, 415] width 330 height 20
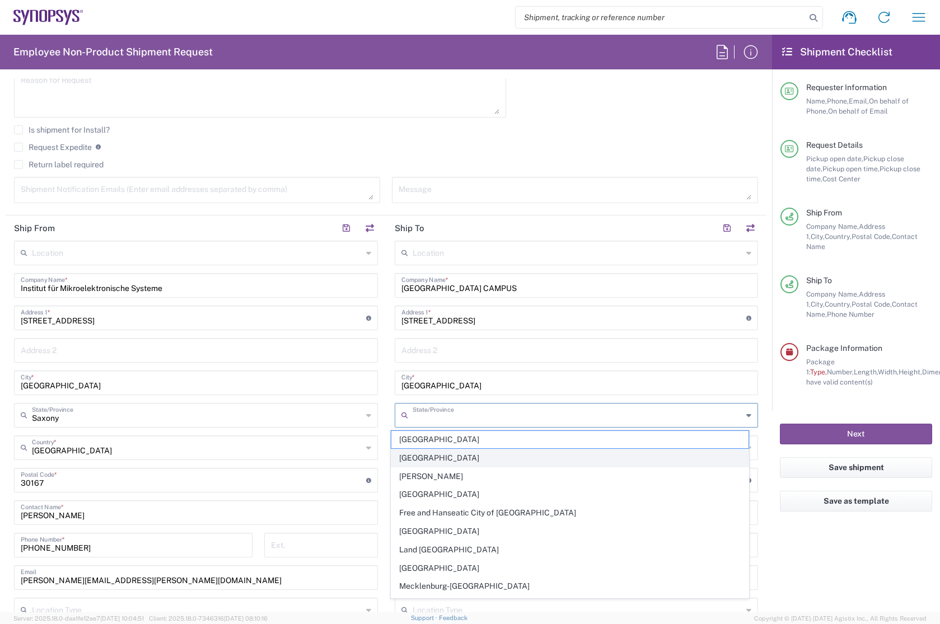
click at [423, 453] on span "[GEOGRAPHIC_DATA]" at bounding box center [569, 457] width 357 height 17
type input "[GEOGRAPHIC_DATA]"
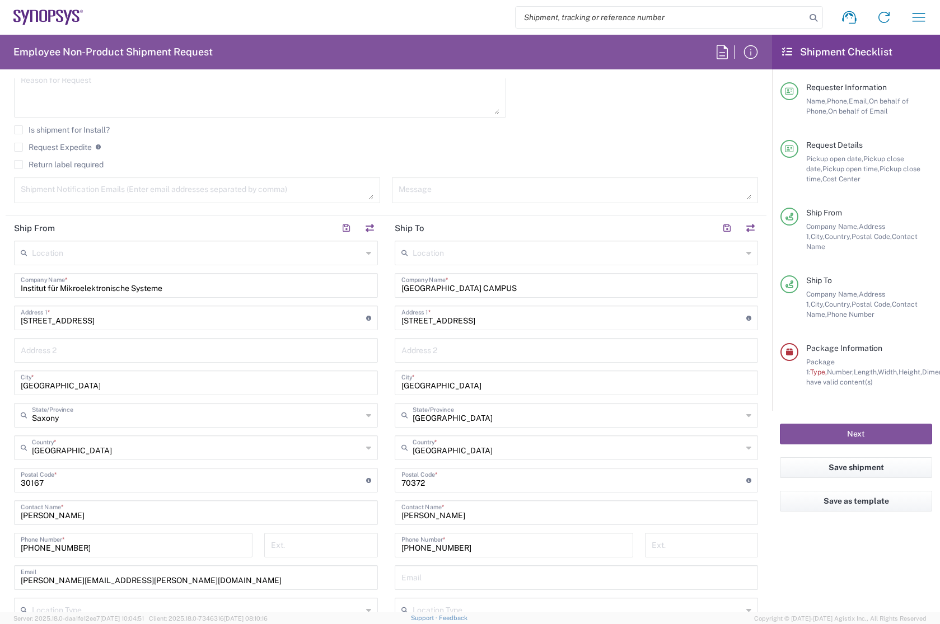
click at [439, 481] on input "undefined" at bounding box center [573, 480] width 345 height 20
drag, startPoint x: 435, startPoint y: 485, endPoint x: 406, endPoint y: 485, distance: 29.1
click at [406, 485] on input "undefined" at bounding box center [573, 480] width 345 height 20
type input "7"
type input "80333"
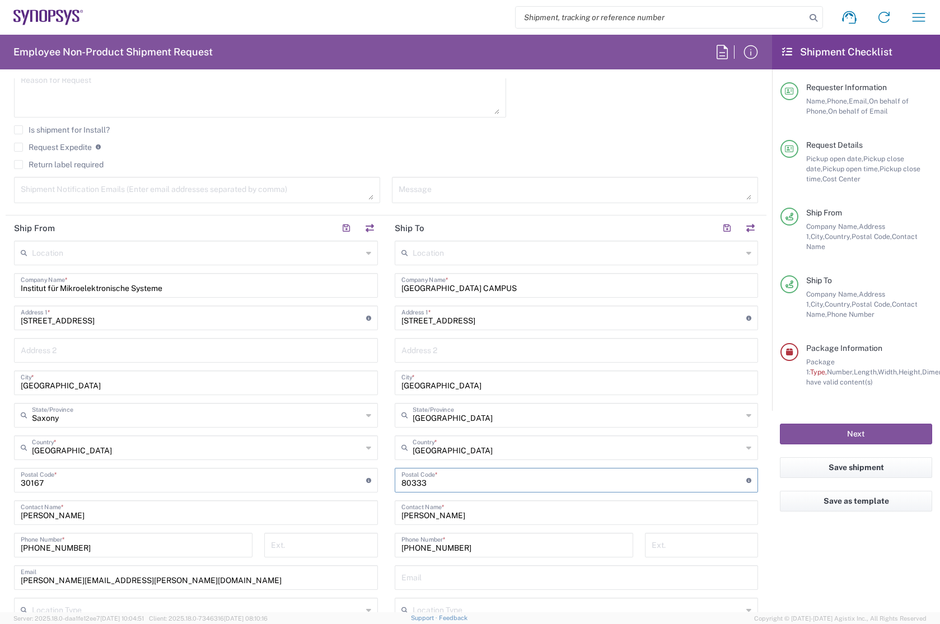
click at [463, 514] on input "[PERSON_NAME]" at bounding box center [576, 512] width 350 height 20
click at [467, 517] on input "[PERSON_NAME]" at bounding box center [576, 512] width 350 height 20
drag, startPoint x: 477, startPoint y: 516, endPoint x: 352, endPoint y: 521, distance: 124.9
click at [352, 521] on div "Ship From Location [GEOGRAPHIC_DATA] DE04 Agrate Brianza IT01 [GEOGRAPHIC_DATA]…" at bounding box center [386, 465] width 761 height 500
paste input "[PERSON_NAME]"
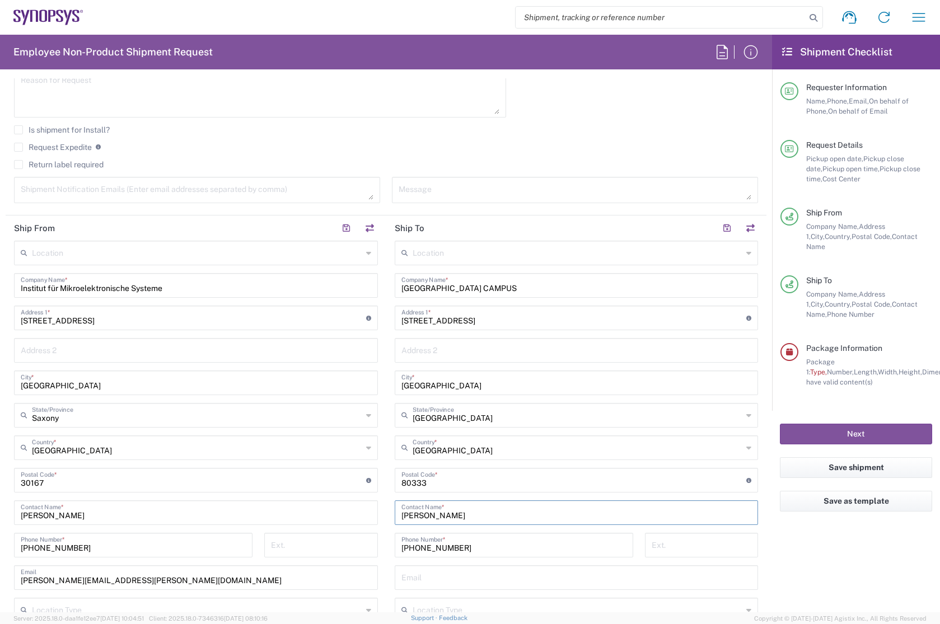
type input "[PERSON_NAME]"
click at [508, 546] on input "[PHONE_NUMBER]" at bounding box center [513, 545] width 225 height 20
drag, startPoint x: 476, startPoint y: 546, endPoint x: 354, endPoint y: 538, distance: 122.8
click at [354, 538] on div "Ship From Location [GEOGRAPHIC_DATA] DE04 Agrate Brianza IT01 [GEOGRAPHIC_DATA]…" at bounding box center [386, 465] width 761 height 500
paste input "[PHONE_NUMBER]"
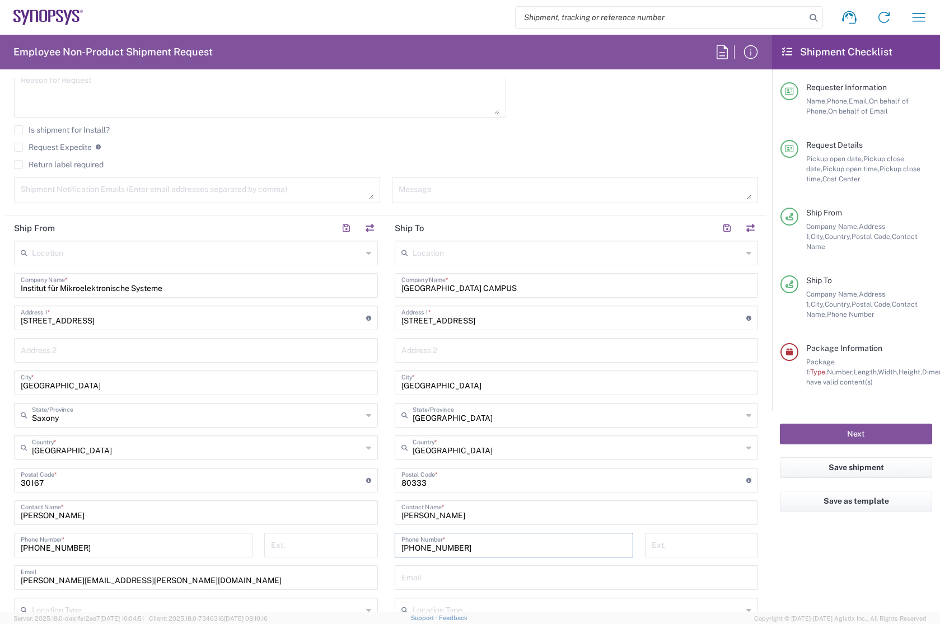
click at [426, 547] on input "[PHONE_NUMBER]" at bounding box center [513, 545] width 225 height 20
click at [413, 551] on input "[PHONE_NUMBER]" at bounding box center [513, 545] width 225 height 20
click at [438, 548] on input "+4989289-22937" at bounding box center [513, 545] width 225 height 20
click at [484, 550] on input "[PHONE_NUMBER]" at bounding box center [513, 545] width 225 height 20
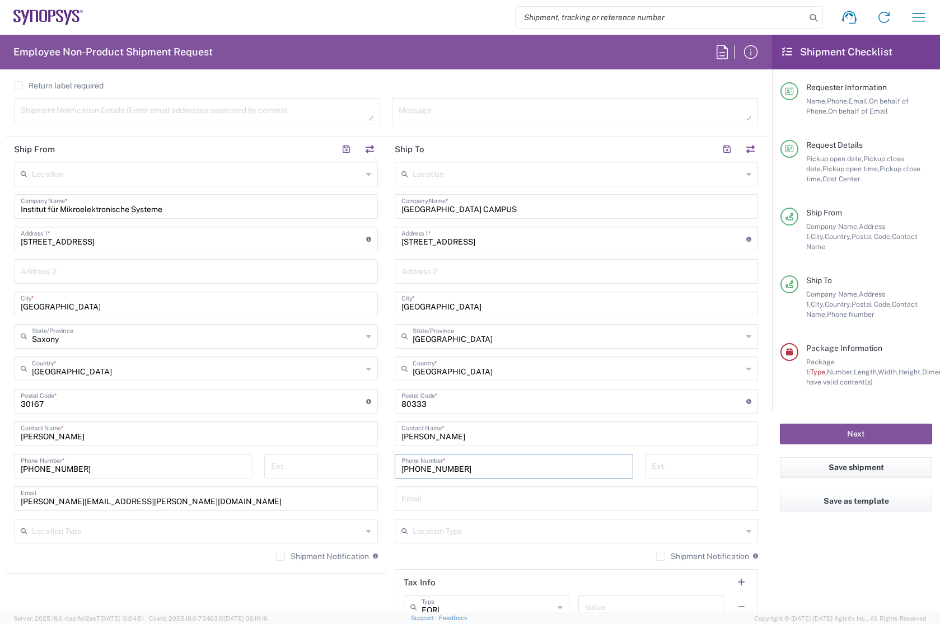
scroll to position [561, 0]
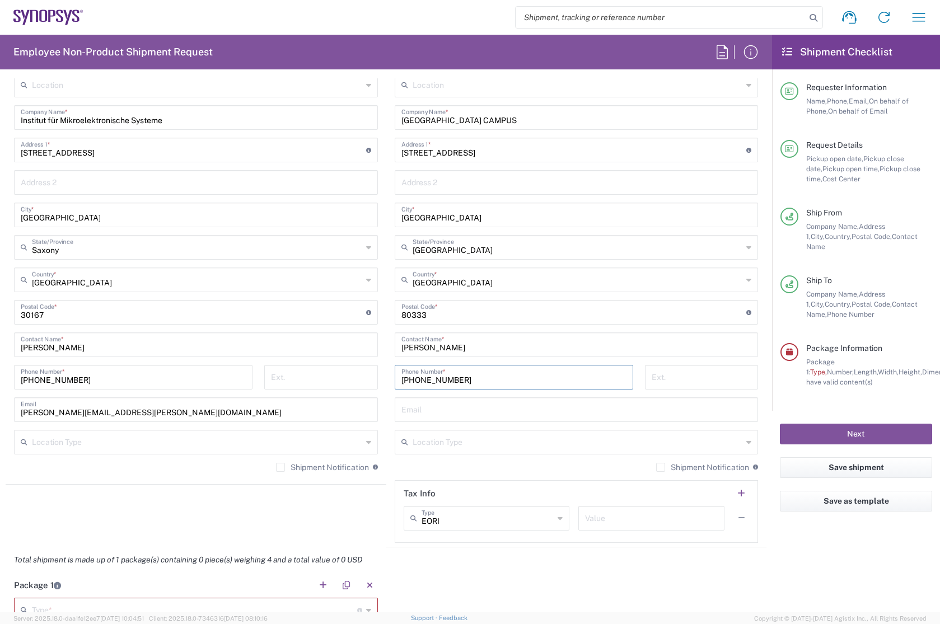
type input "[PHONE_NUMBER]"
click at [440, 410] on input "text" at bounding box center [576, 409] width 350 height 20
click at [135, 502] on agx-shipment-stop-widget "Ship From Location [GEOGRAPHIC_DATA] DE04 Agrate Brianza IT01 [GEOGRAPHIC_DATA]…" at bounding box center [196, 298] width 381 height 500
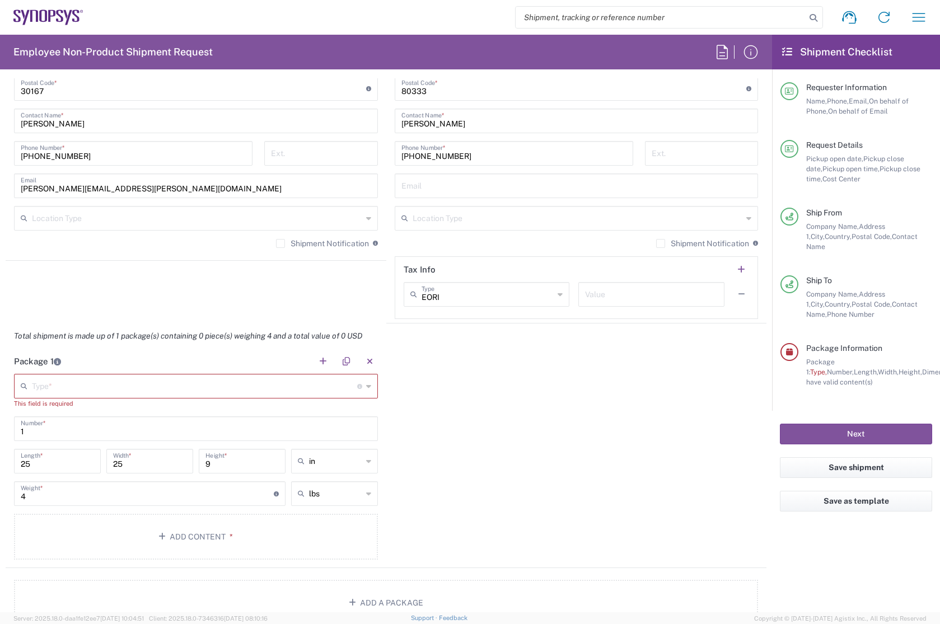
scroll to position [841, 0]
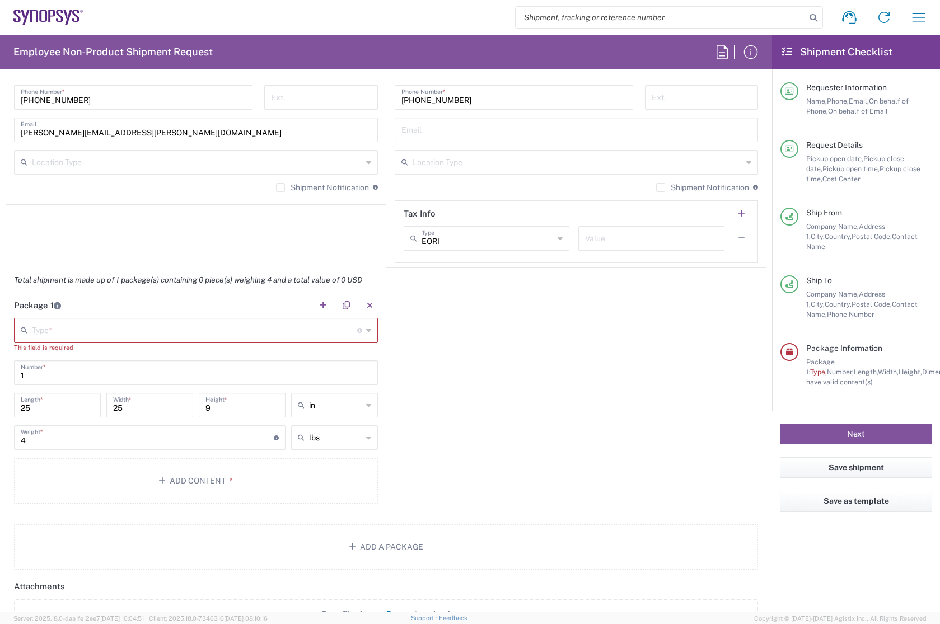
click at [113, 330] on input "text" at bounding box center [194, 330] width 325 height 20
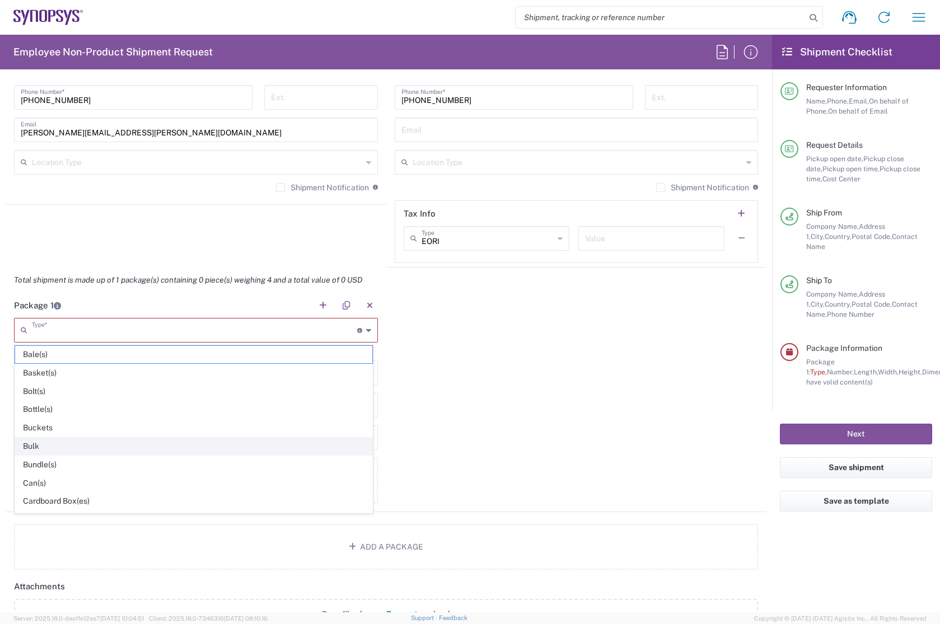
scroll to position [56, 0]
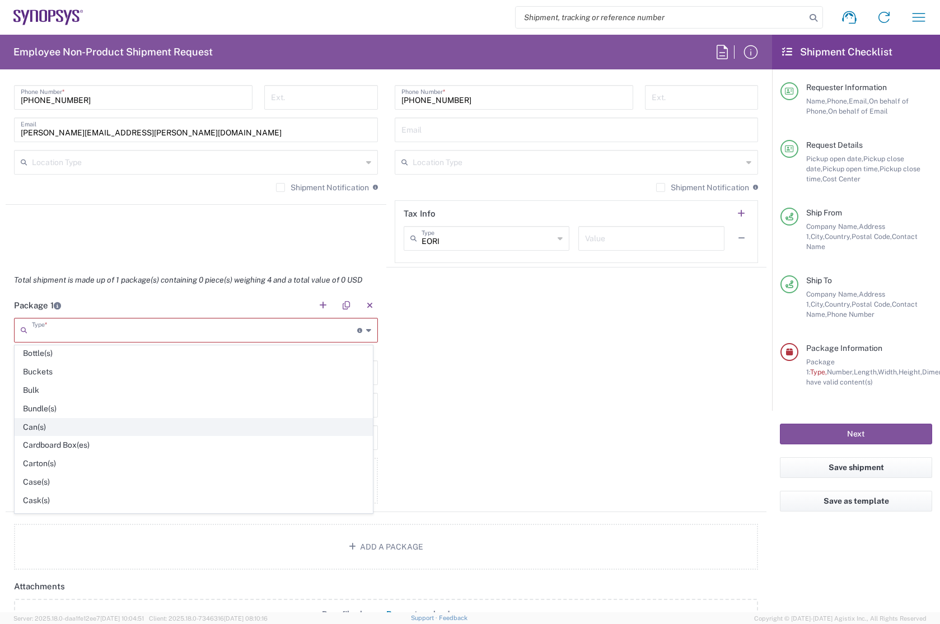
click at [70, 429] on span "Can(s)" at bounding box center [193, 427] width 357 height 17
type input "Can(s)"
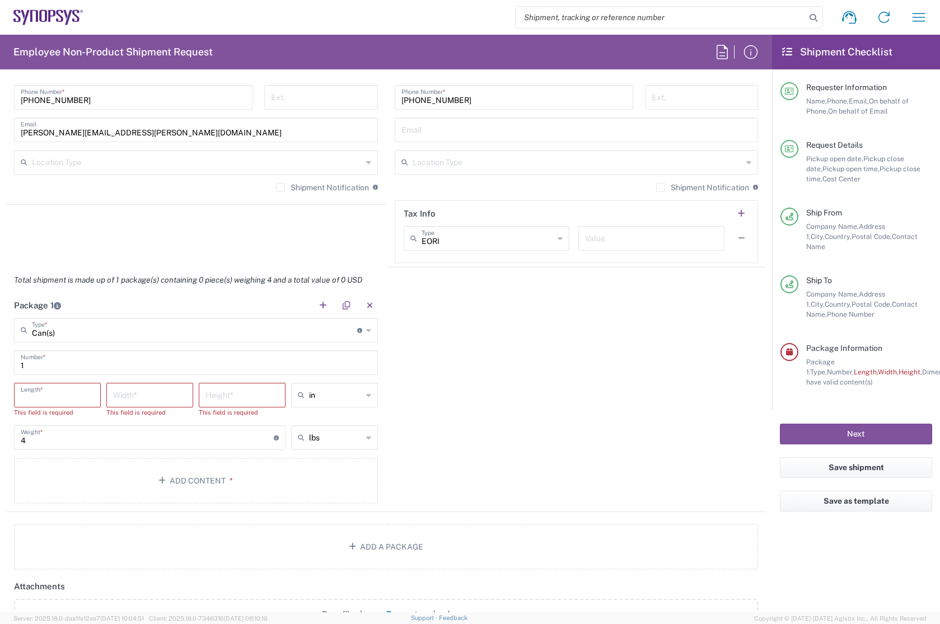
click at [44, 392] on input "number" at bounding box center [57, 395] width 73 height 20
click at [86, 358] on input "1" at bounding box center [196, 362] width 350 height 20
click at [73, 397] on input "number" at bounding box center [57, 395] width 73 height 20
type input "45"
click at [156, 397] on input "number" at bounding box center [149, 395] width 73 height 20
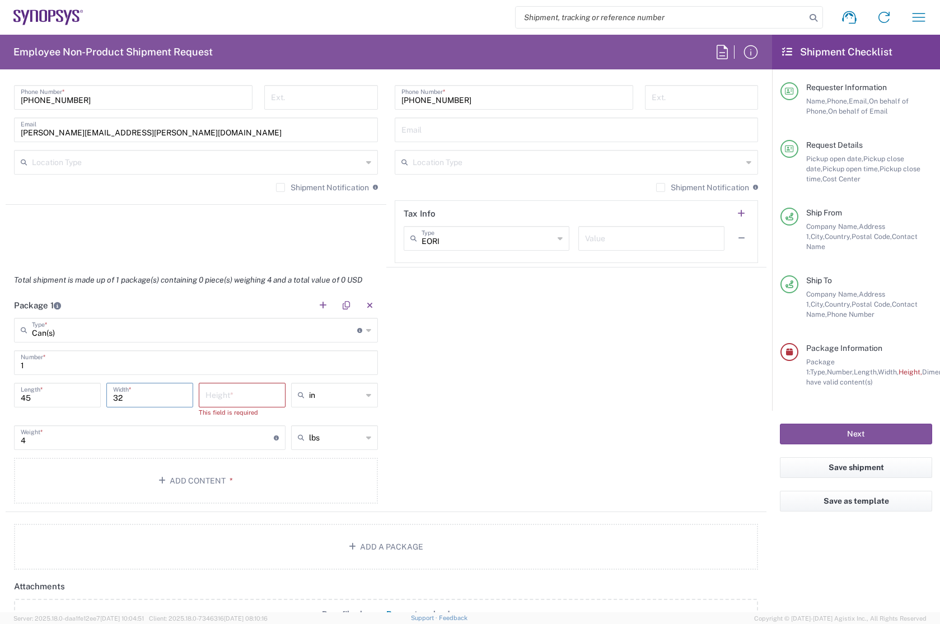
type input "32"
click at [220, 397] on input "number" at bounding box center [241, 395] width 73 height 20
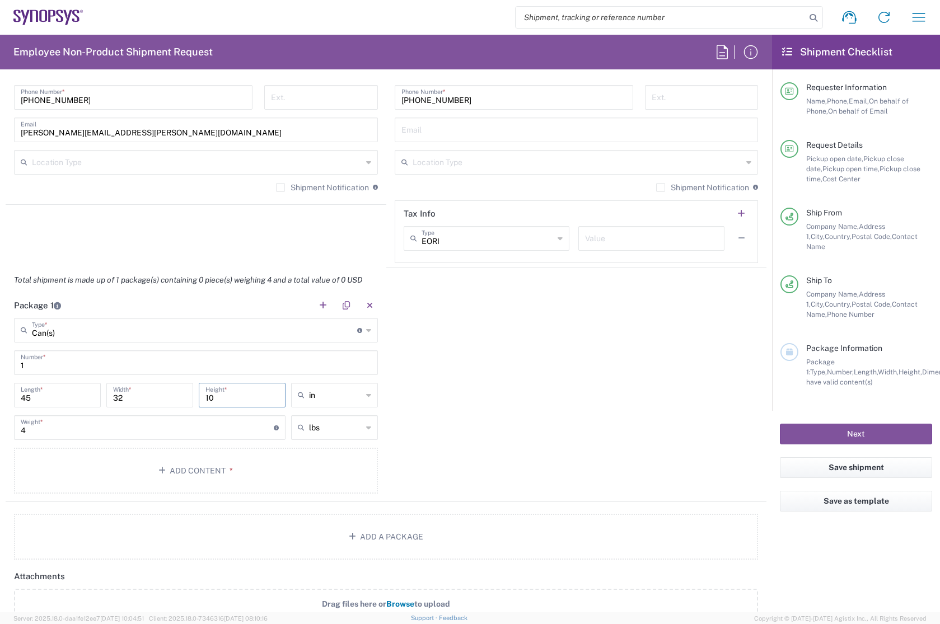
type input "10"
click at [357, 400] on input "text" at bounding box center [335, 395] width 53 height 18
click at [322, 435] on span "cm" at bounding box center [330, 437] width 83 height 17
type input "114.3"
type input "81.28"
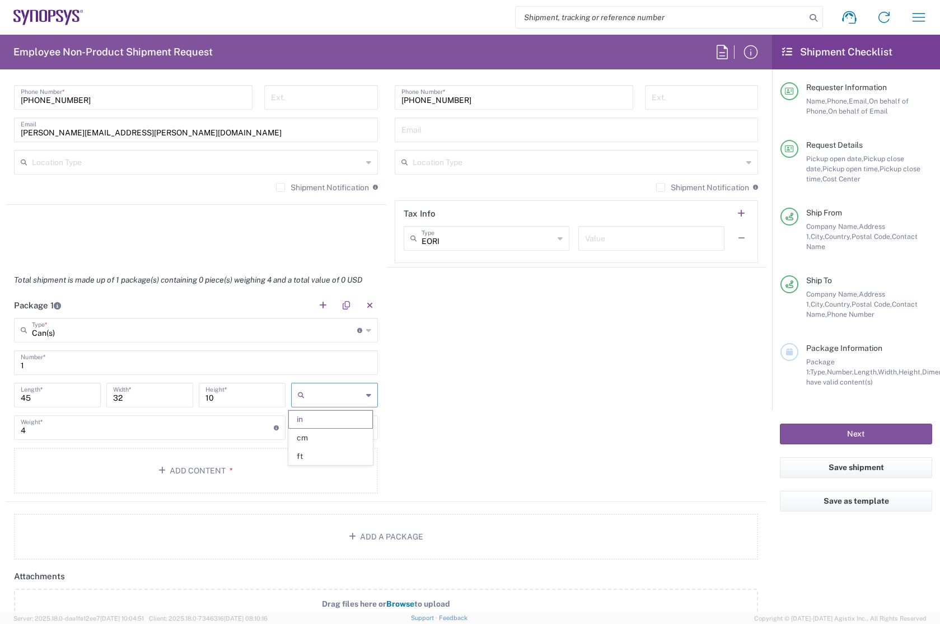
type input "25.4"
type input "cm"
drag, startPoint x: 67, startPoint y: 394, endPoint x: -84, endPoint y: 389, distance: 150.6
click at [0, 389] on html "Shipment request Shipment tracking Employee non-product shipment request My shi…" at bounding box center [470, 312] width 940 height 624
type input "45"
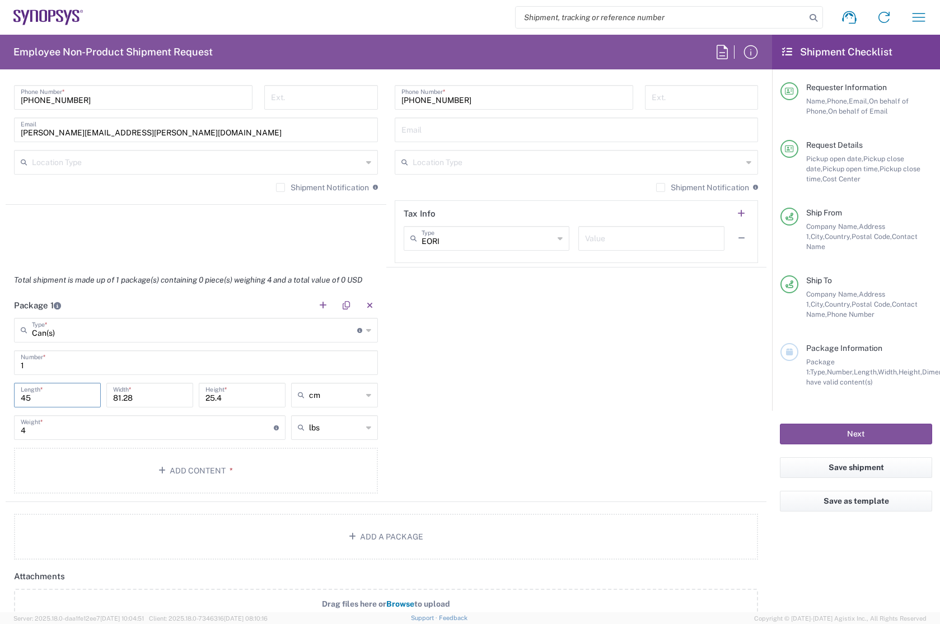
click at [157, 395] on input "81.28" at bounding box center [149, 395] width 73 height 20
drag, startPoint x: 157, startPoint y: 395, endPoint x: 86, endPoint y: 396, distance: 70.5
click at [86, 396] on div "45 Length * 81.28 Width * 25.4 Height * cm in cm ft" at bounding box center [195, 399] width 369 height 32
type input "32"
click at [228, 404] on div "25.4 Height *" at bounding box center [242, 395] width 87 height 25
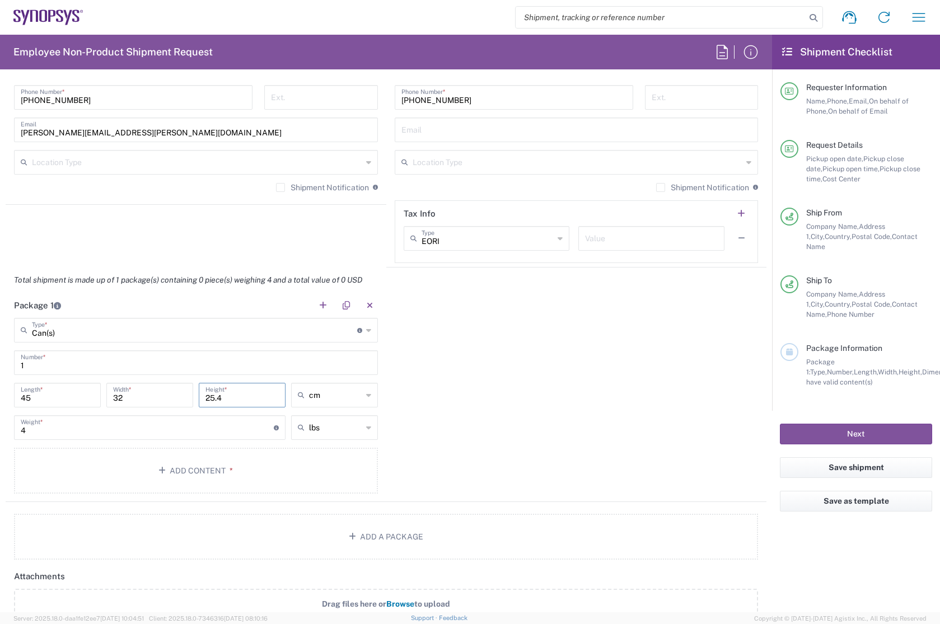
drag, startPoint x: 240, startPoint y: 400, endPoint x: 161, endPoint y: 395, distance: 79.0
click at [161, 395] on div "45 Length * 32 Width * 25.4 Height * cm in cm ft" at bounding box center [195, 399] width 369 height 32
type input "10"
click at [132, 421] on input "4" at bounding box center [147, 427] width 253 height 20
click at [366, 432] on icon at bounding box center [368, 428] width 5 height 18
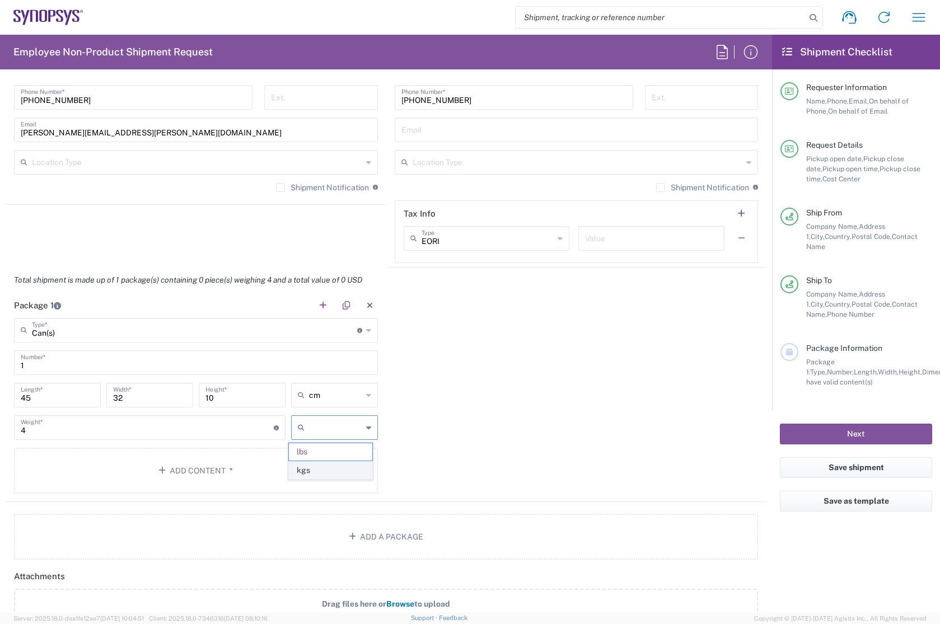
click at [326, 468] on span "kgs" at bounding box center [330, 470] width 83 height 17
type input "1.81"
type input "kgs"
click at [57, 424] on input "1.81" at bounding box center [147, 427] width 253 height 20
drag, startPoint x: 54, startPoint y: 428, endPoint x: -13, endPoint y: 426, distance: 66.6
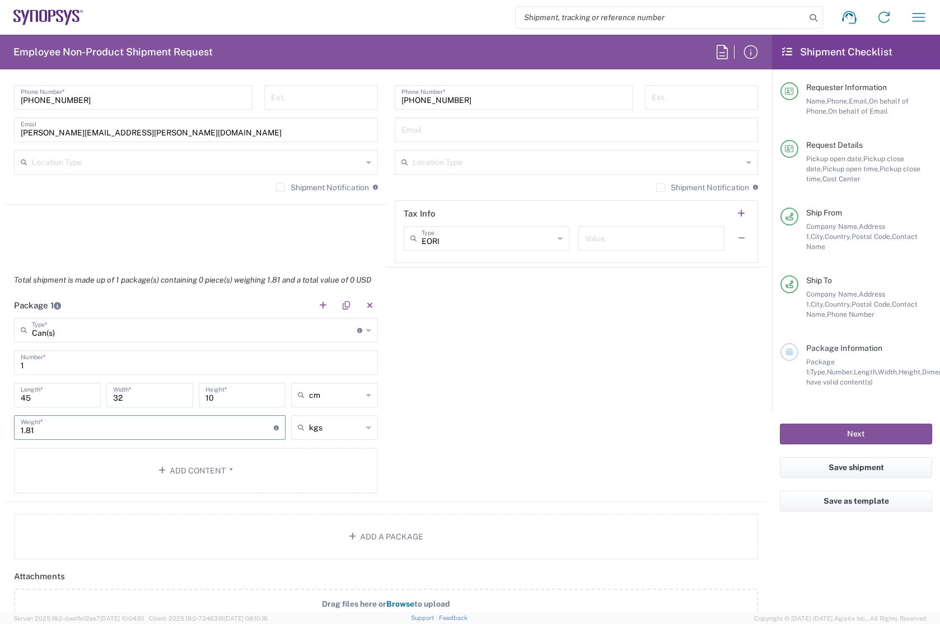
click at [0, 426] on html "Shipment request Shipment tracking Employee non-product shipment request My shi…" at bounding box center [470, 312] width 940 height 624
type input "2"
click at [420, 447] on div "Package 1 Can(s) Type * Material used to package goods Bale(s) Basket(s) Bolt(s…" at bounding box center [386, 397] width 761 height 209
click at [453, 357] on div "Package 1 Can(s) Type * Material used to package goods Bale(s) Basket(s) Bolt(s…" at bounding box center [386, 397] width 761 height 209
click at [207, 468] on button "Add Content *" at bounding box center [196, 471] width 364 height 46
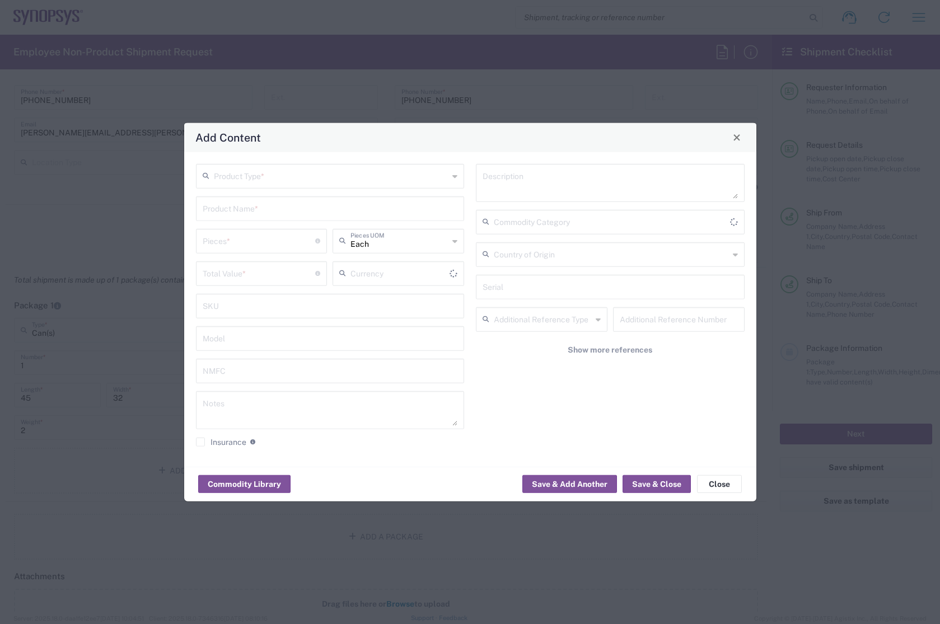
type input "US Dollar"
click at [316, 177] on input "text" at bounding box center [331, 175] width 235 height 20
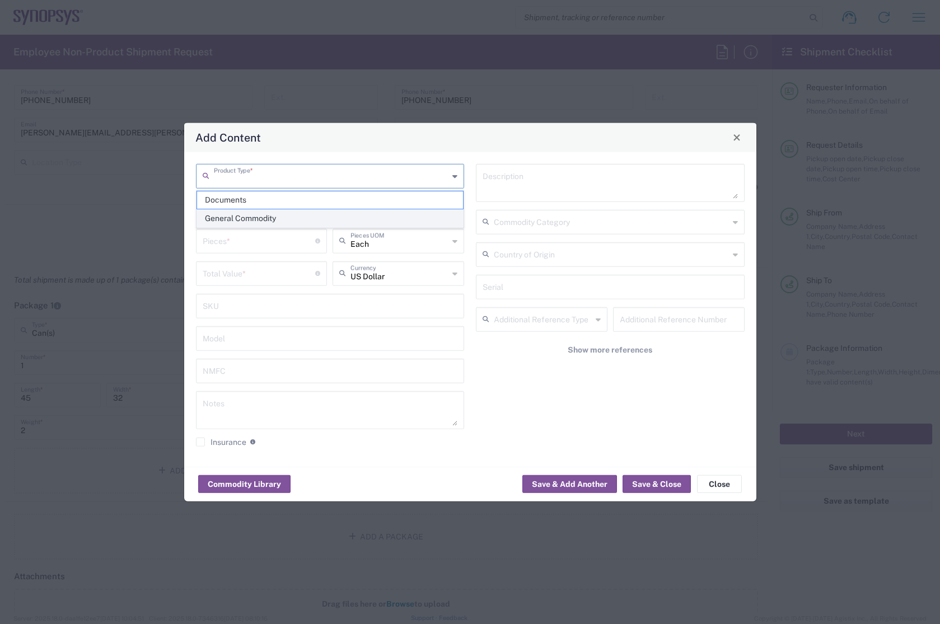
click at [287, 218] on span "General Commodity" at bounding box center [330, 218] width 266 height 17
type input "General Commodity"
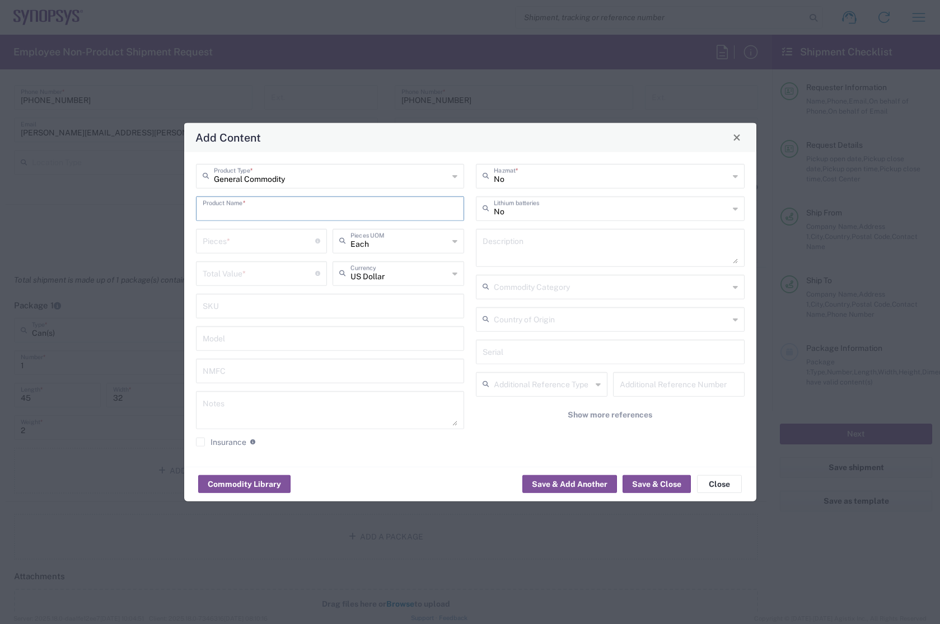
click at [265, 211] on input "text" at bounding box center [330, 208] width 255 height 20
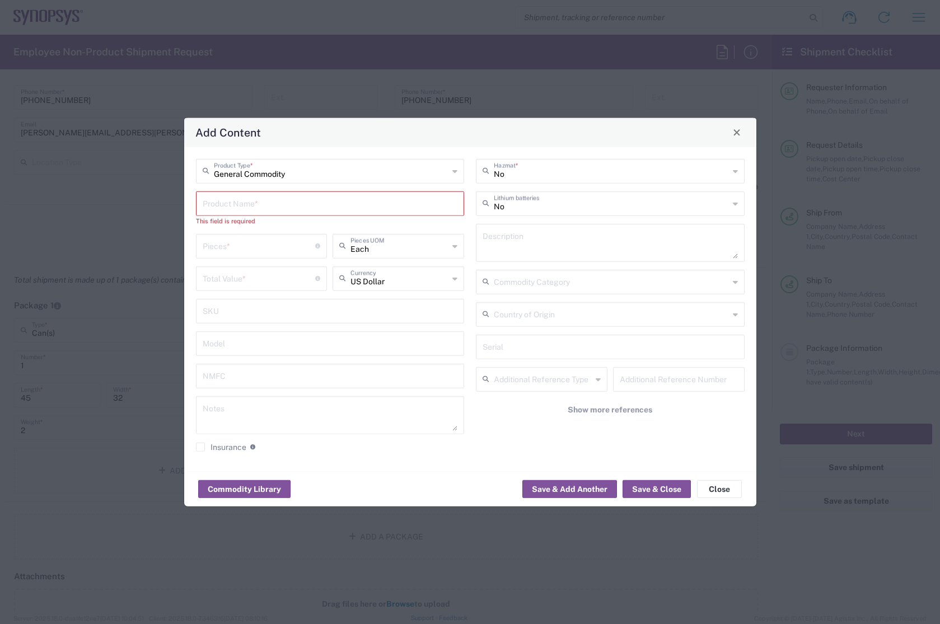
click at [266, 205] on input "text" at bounding box center [330, 203] width 255 height 20
paste input "banner/"
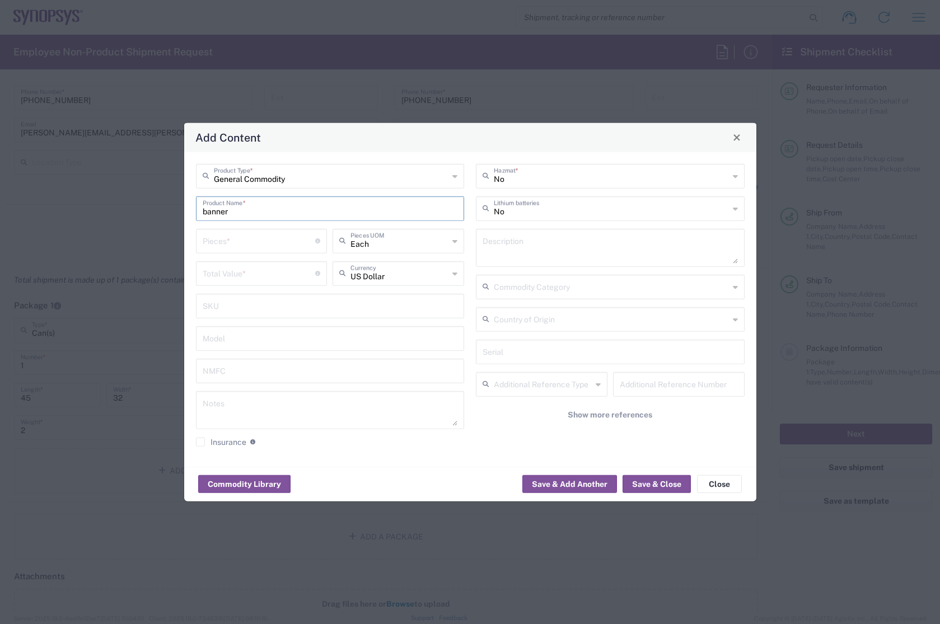
type input "banner"
click at [254, 246] on input "number" at bounding box center [259, 240] width 113 height 20
click at [290, 242] on input "number" at bounding box center [259, 240] width 113 height 20
click at [259, 242] on input "number" at bounding box center [259, 240] width 113 height 20
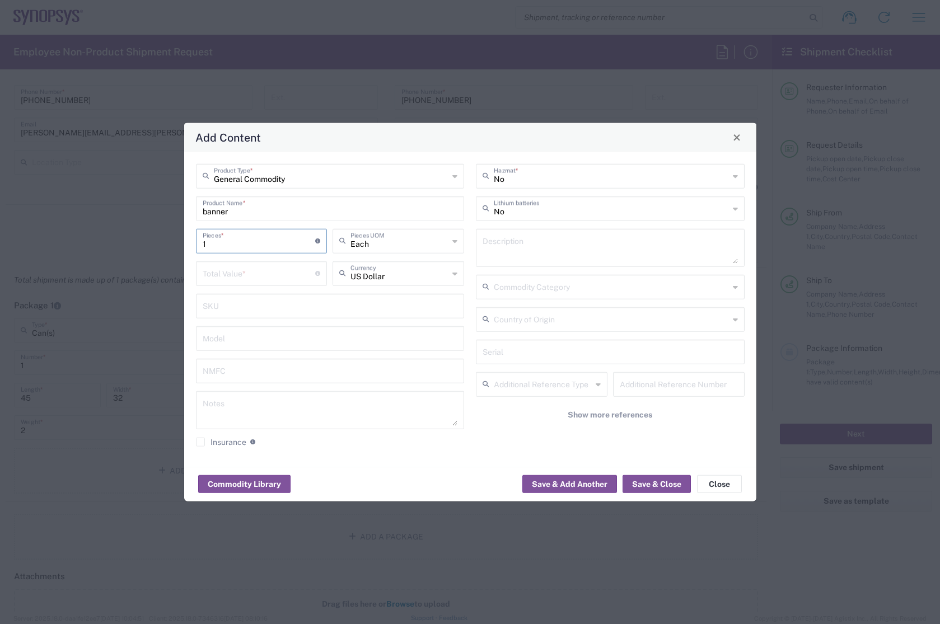
type input "1"
click at [260, 279] on input "number" at bounding box center [259, 273] width 113 height 20
type input "30"
click at [293, 307] on input "text" at bounding box center [330, 305] width 255 height 20
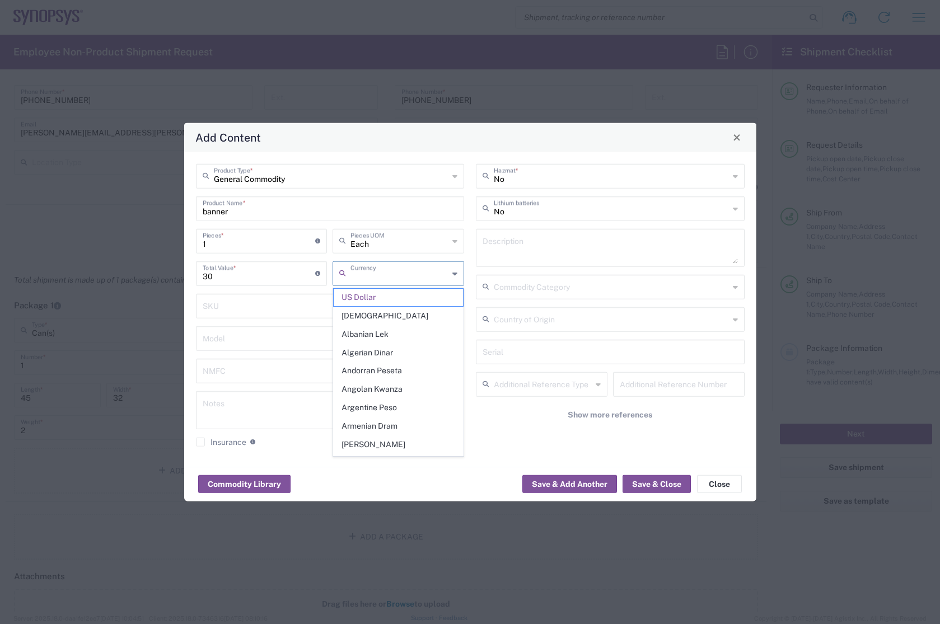
click at [384, 273] on input "text" at bounding box center [399, 273] width 98 height 20
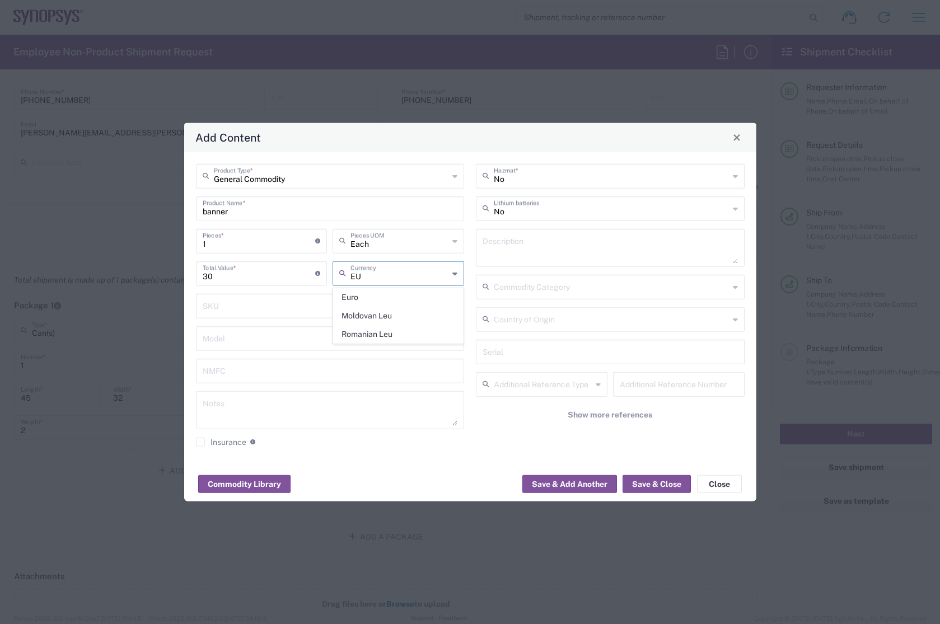
click at [377, 301] on span "Euro" at bounding box center [398, 297] width 129 height 17
type input "Euro"
click at [307, 303] on input "text" at bounding box center [330, 305] width 255 height 20
click at [546, 173] on input "text" at bounding box center [611, 175] width 235 height 20
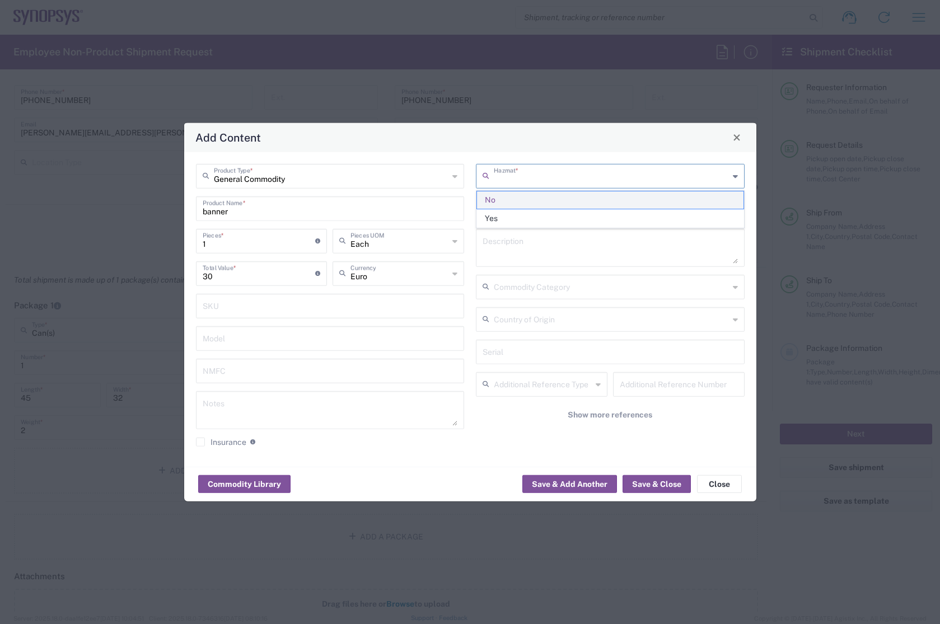
click at [524, 199] on span "No" at bounding box center [610, 199] width 266 height 17
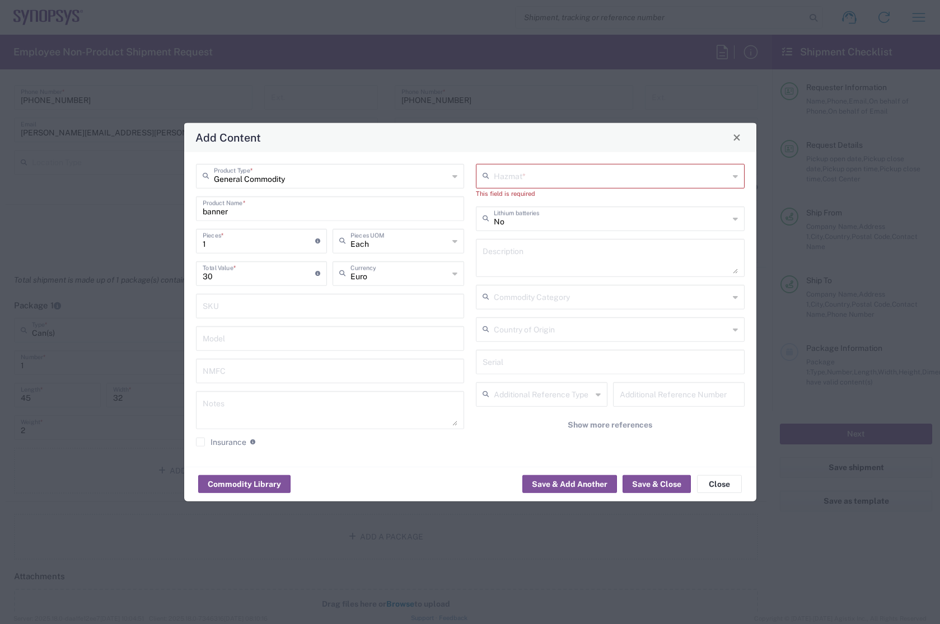
click at [542, 137] on div "Add Content" at bounding box center [470, 137] width 572 height 29
click at [512, 178] on input "text" at bounding box center [611, 175] width 235 height 20
click at [504, 199] on span "No" at bounding box center [610, 199] width 266 height 17
type input "No"
click at [583, 485] on button "Save & Add Another" at bounding box center [569, 484] width 95 height 18
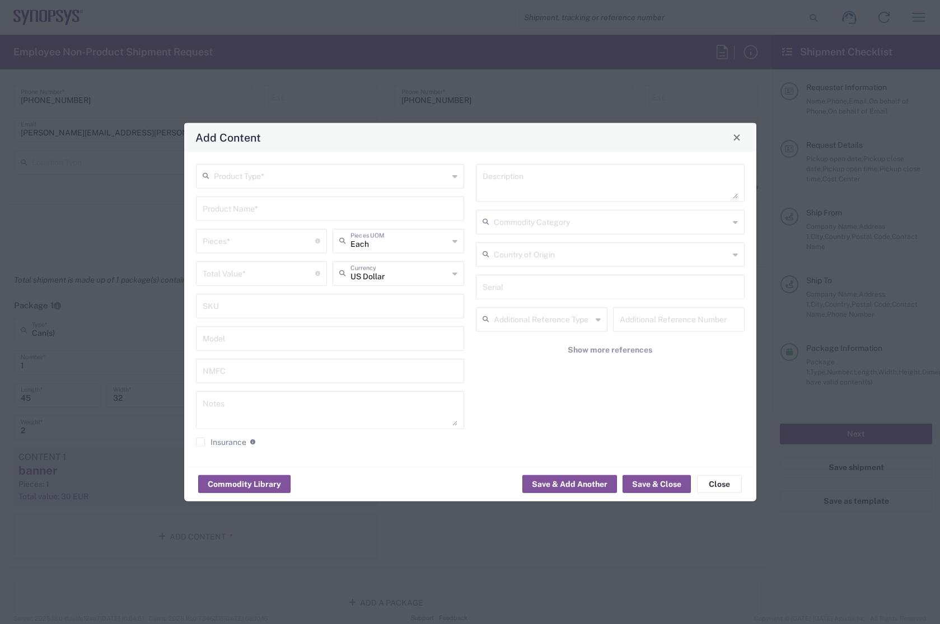
click at [282, 176] on input "text" at bounding box center [331, 175] width 235 height 20
click at [738, 140] on span "Close" at bounding box center [737, 138] width 8 height 8
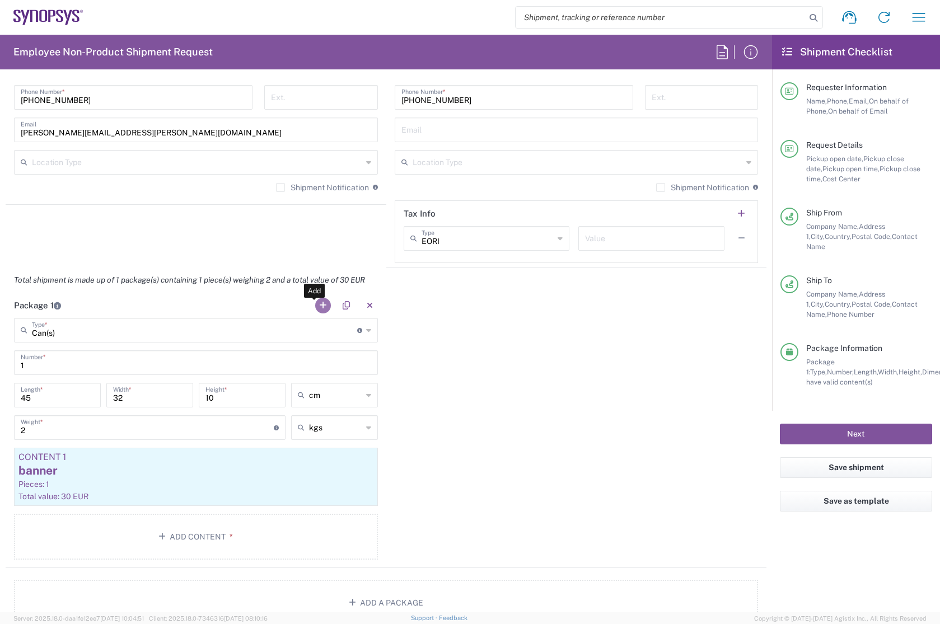
click at [320, 303] on button "button" at bounding box center [323, 306] width 16 height 16
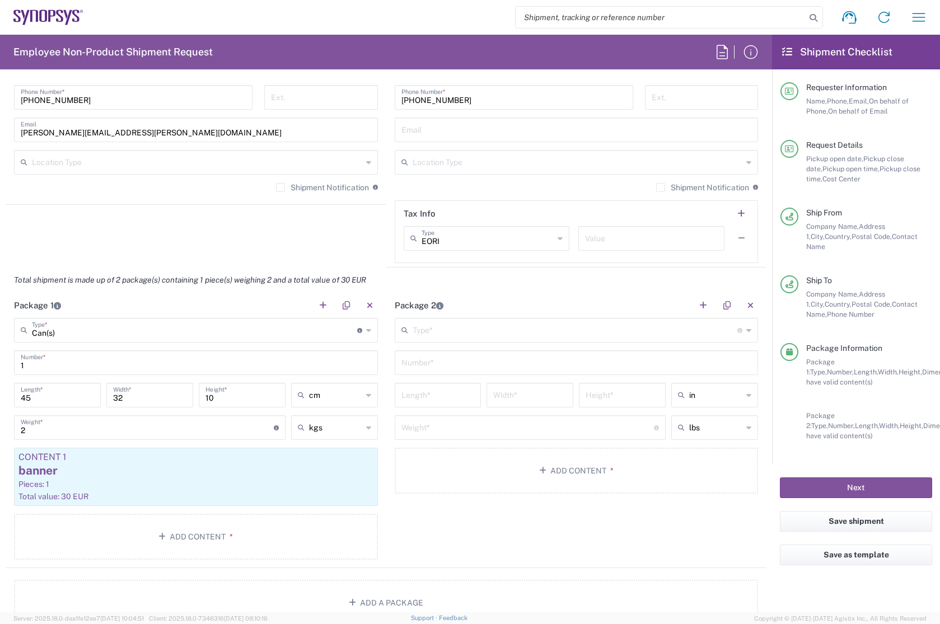
click at [495, 326] on input "text" at bounding box center [575, 330] width 325 height 20
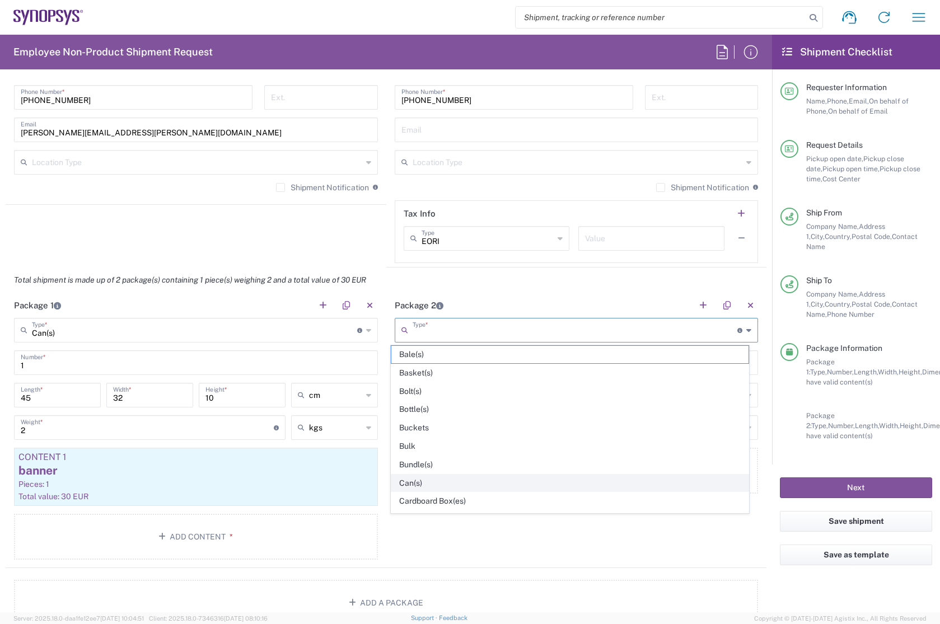
click at [452, 484] on span "Can(s)" at bounding box center [569, 483] width 357 height 17
type input "Can(s)"
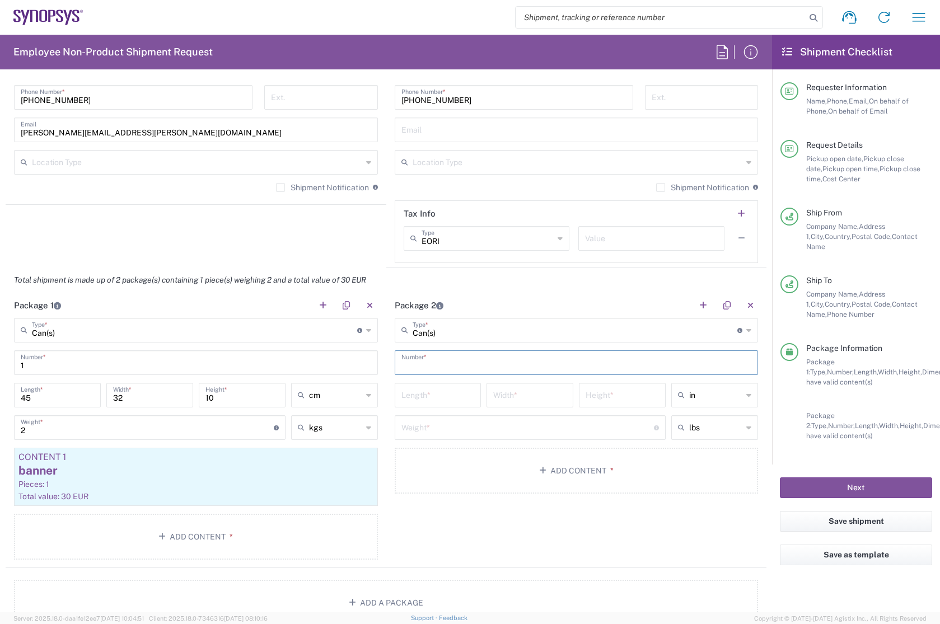
click at [482, 364] on input "text" at bounding box center [576, 362] width 350 height 20
type input "1"
click at [463, 390] on input "number" at bounding box center [437, 395] width 73 height 20
type input "93"
click at [535, 400] on input "number" at bounding box center [529, 395] width 73 height 20
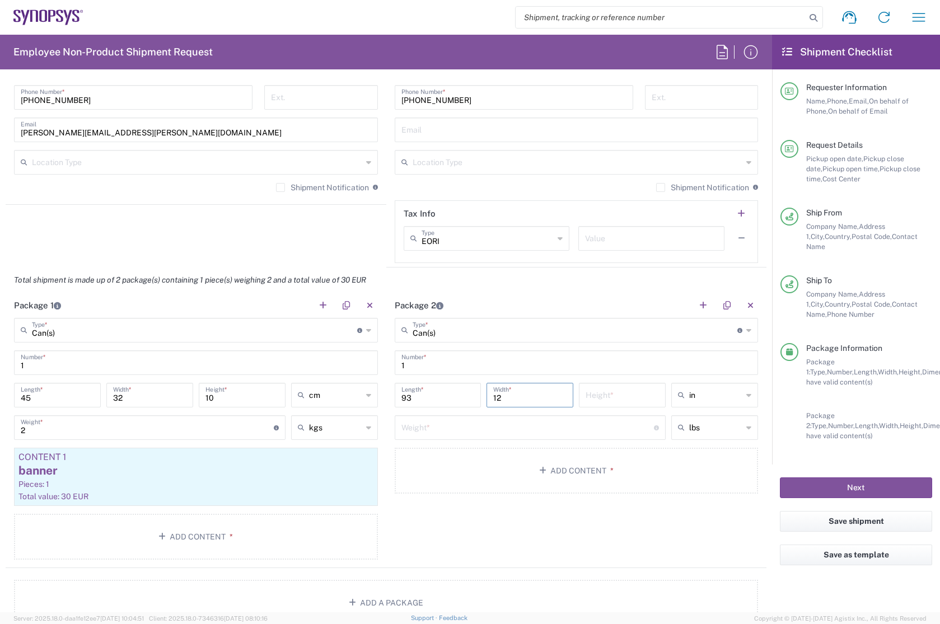
type input "12"
click at [611, 399] on input "number" at bounding box center [621, 395] width 73 height 20
type input "12"
click at [737, 398] on div "in" at bounding box center [714, 395] width 87 height 25
click at [697, 438] on span "cm" at bounding box center [706, 437] width 83 height 17
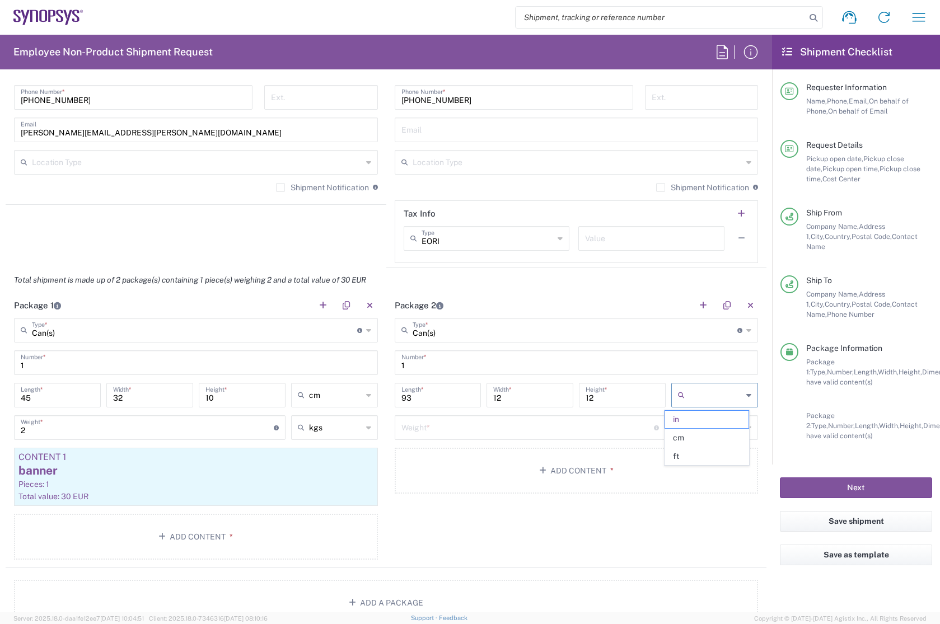
type input "236.22"
type input "30.48"
type input "cm"
drag, startPoint x: 439, startPoint y: 402, endPoint x: 334, endPoint y: 399, distance: 105.8
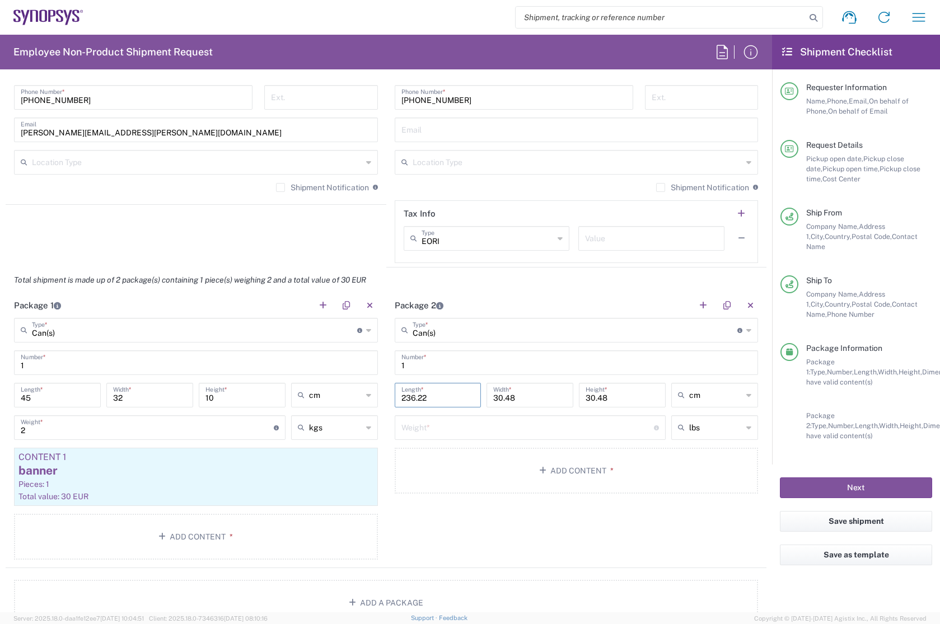
click at [334, 399] on div "Package 1 Can(s) Type * Material used to package goods Bale(s) Basket(s) Bolt(s…" at bounding box center [386, 430] width 761 height 275
type input "93"
drag, startPoint x: 538, startPoint y: 396, endPoint x: 477, endPoint y: 394, distance: 61.0
click at [477, 394] on div "93 Length * 30.48 Width * 30.48 Height * cm in cm ft" at bounding box center [576, 399] width 369 height 32
type input "12"
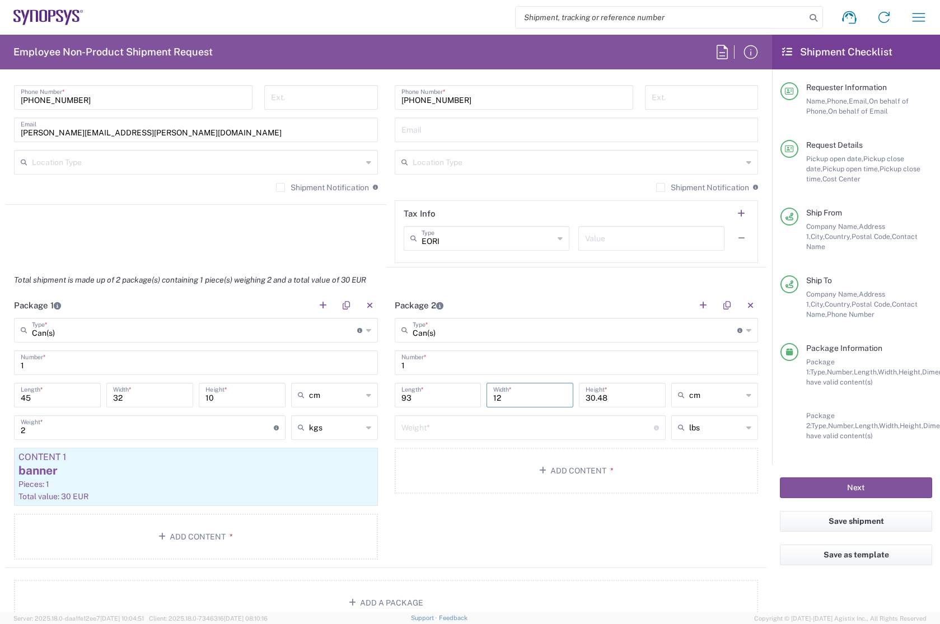
click at [632, 395] on input "30.48" at bounding box center [621, 395] width 73 height 20
type input "3"
type input "12"
click at [735, 434] on div "lbs" at bounding box center [714, 427] width 87 height 25
click at [709, 470] on span "kgs" at bounding box center [706, 470] width 83 height 17
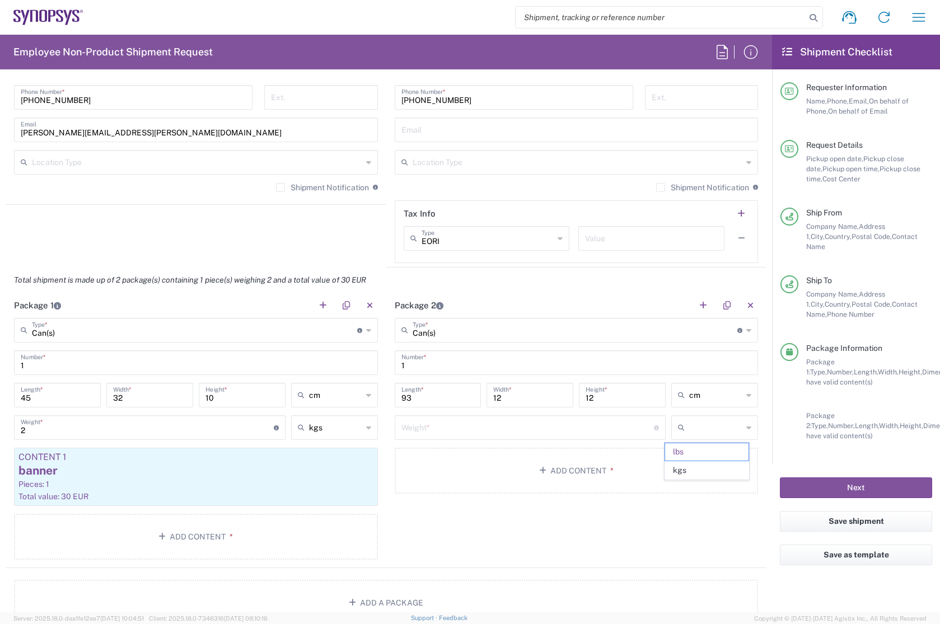
type input "kgs"
click at [574, 427] on input "number" at bounding box center [527, 427] width 253 height 20
type input "2"
click at [521, 519] on div "Package 2 Can(s) Type * Material used to package goods Bale(s) Basket(s) Bolt(s…" at bounding box center [576, 430] width 381 height 275
click at [559, 470] on button "Add Content *" at bounding box center [577, 471] width 364 height 46
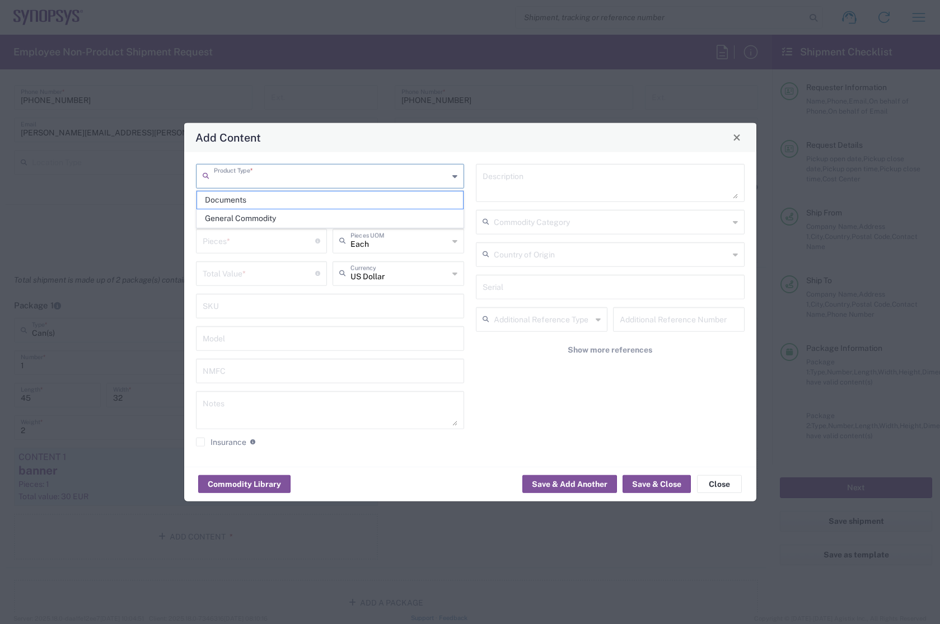
click at [250, 172] on input "text" at bounding box center [331, 175] width 235 height 20
click at [243, 213] on span "General Commodity" at bounding box center [330, 218] width 266 height 17
type input "General Commodity"
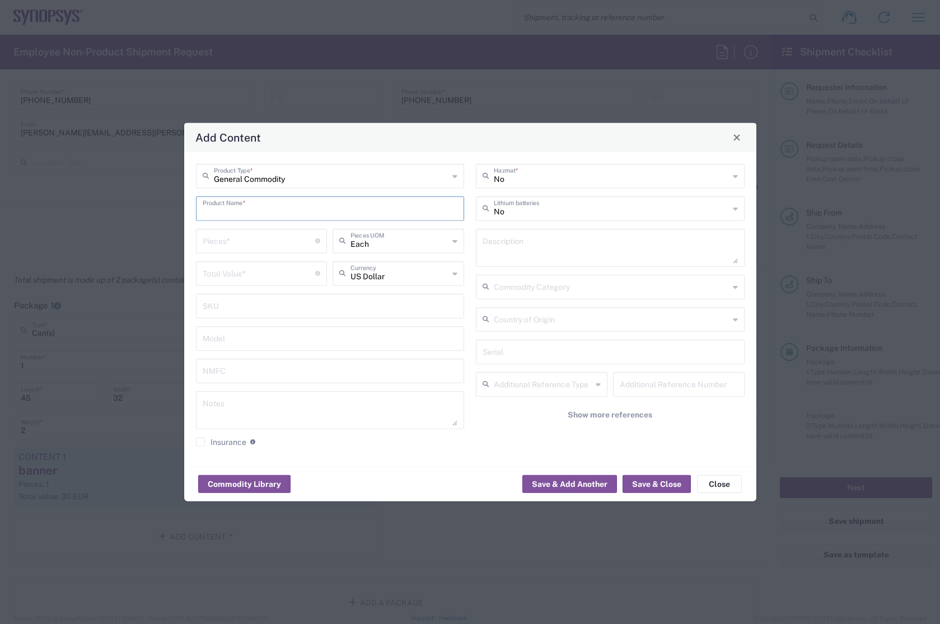
click at [243, 212] on input "text" at bounding box center [330, 208] width 255 height 20
type input "r"
click at [259, 209] on input "Rollner" at bounding box center [330, 208] width 255 height 20
type input "R"
type input "rollup"
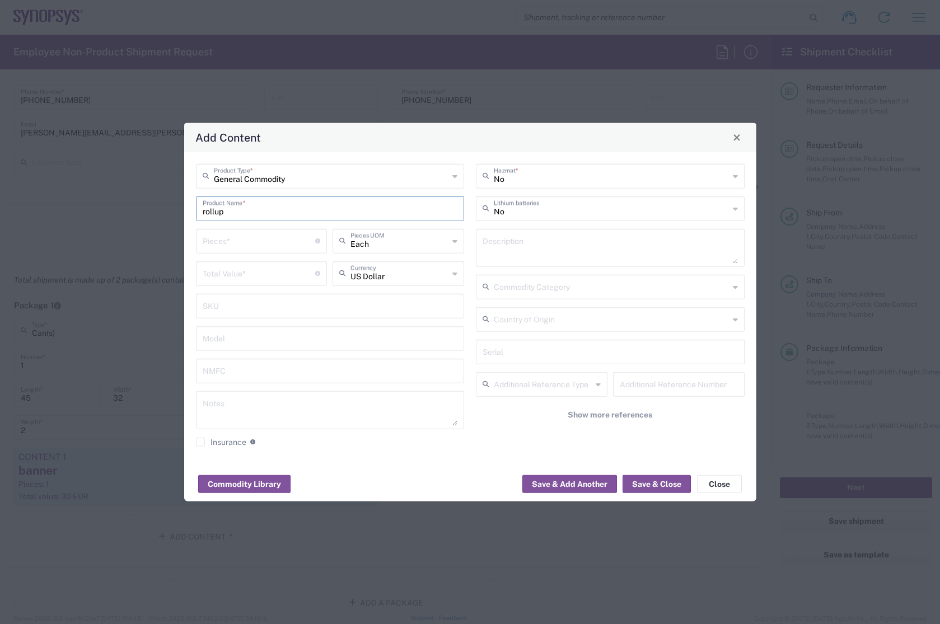
click at [256, 242] on input "number" at bounding box center [259, 240] width 113 height 20
type input "1"
click at [392, 242] on input "text" at bounding box center [399, 240] width 98 height 20
click at [378, 260] on span "Each" at bounding box center [398, 264] width 129 height 17
click at [249, 267] on input "number" at bounding box center [259, 273] width 113 height 20
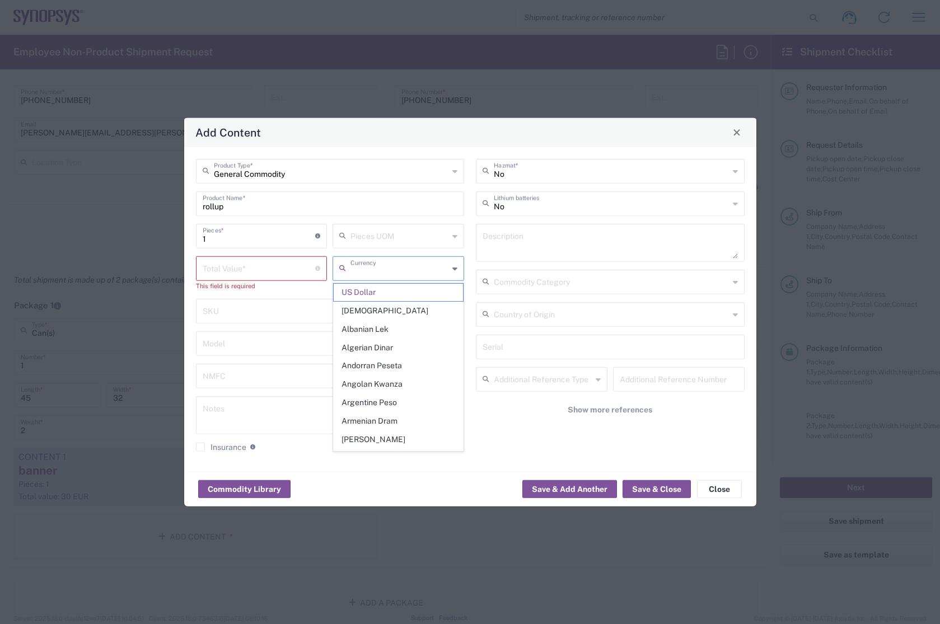
click at [385, 278] on div "Currency" at bounding box center [398, 268] width 132 height 25
click at [369, 289] on span "Euro" at bounding box center [398, 292] width 129 height 17
type input "Euro"
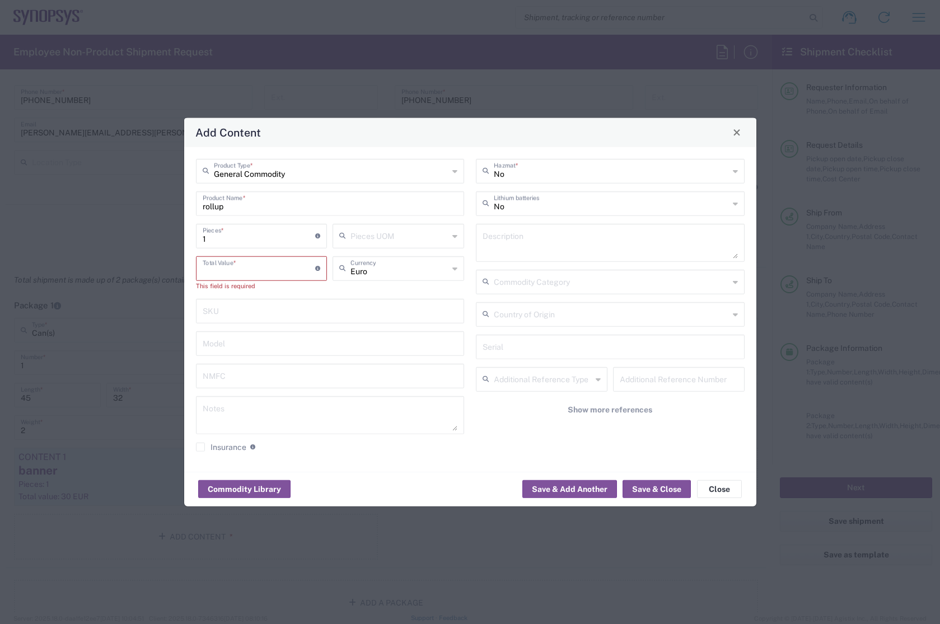
click at [256, 276] on input "number" at bounding box center [259, 267] width 113 height 20
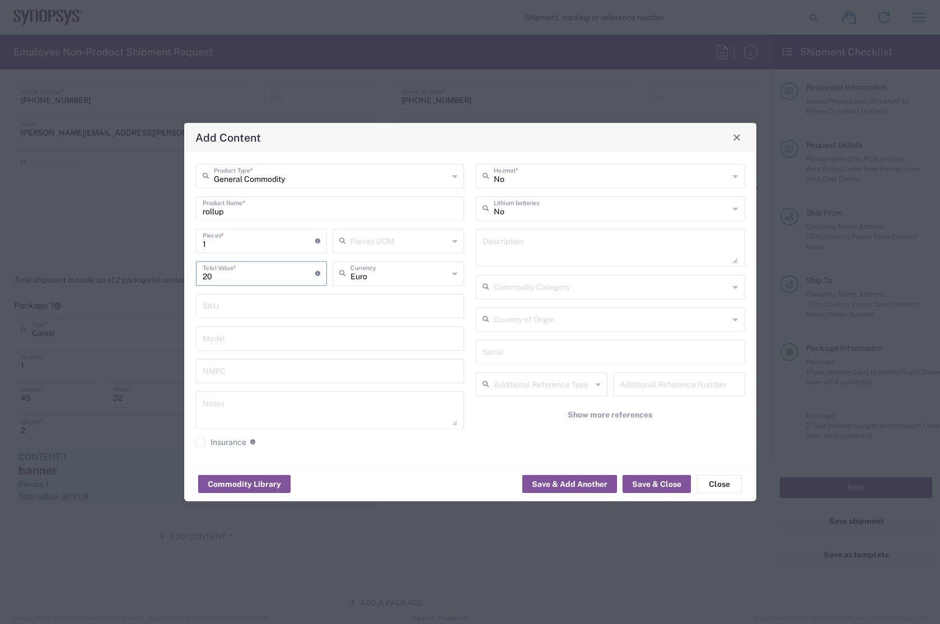
type input "20"
click at [290, 310] on input "text" at bounding box center [330, 305] width 255 height 20
click at [660, 484] on button "Save & Close" at bounding box center [656, 484] width 68 height 18
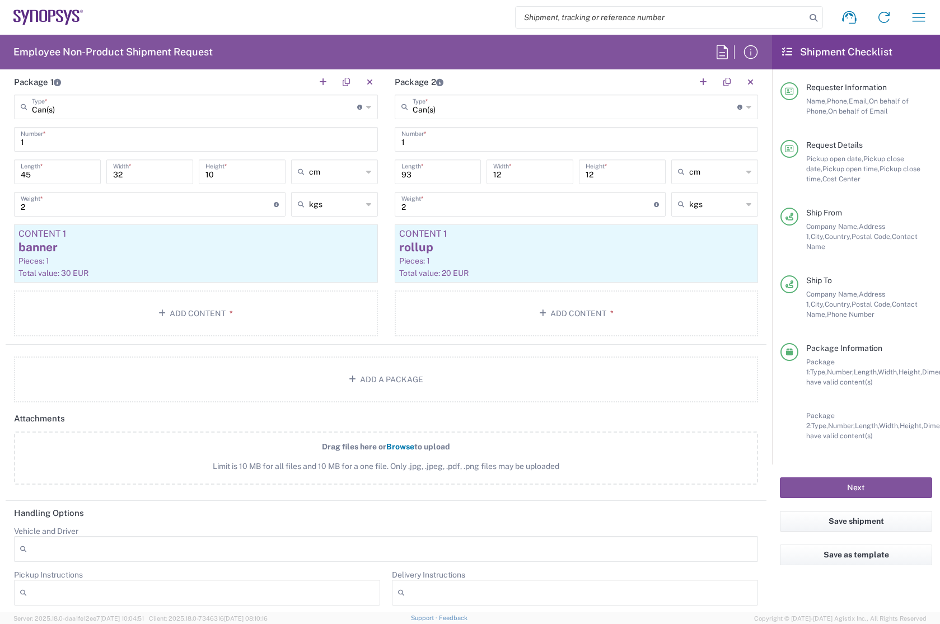
scroll to position [1065, 0]
click at [849, 579] on agx-form-checklist "Shipment Checklist Requester Information Name, Phone, Email, On behalf of Phone…" at bounding box center [856, 324] width 168 height 578
click at [805, 583] on agx-form-checklist "Shipment Checklist Requester Information Name, Phone, Email, On behalf of Phone…" at bounding box center [856, 324] width 168 height 578
click at [545, 523] on header "Handling Options" at bounding box center [386, 512] width 761 height 25
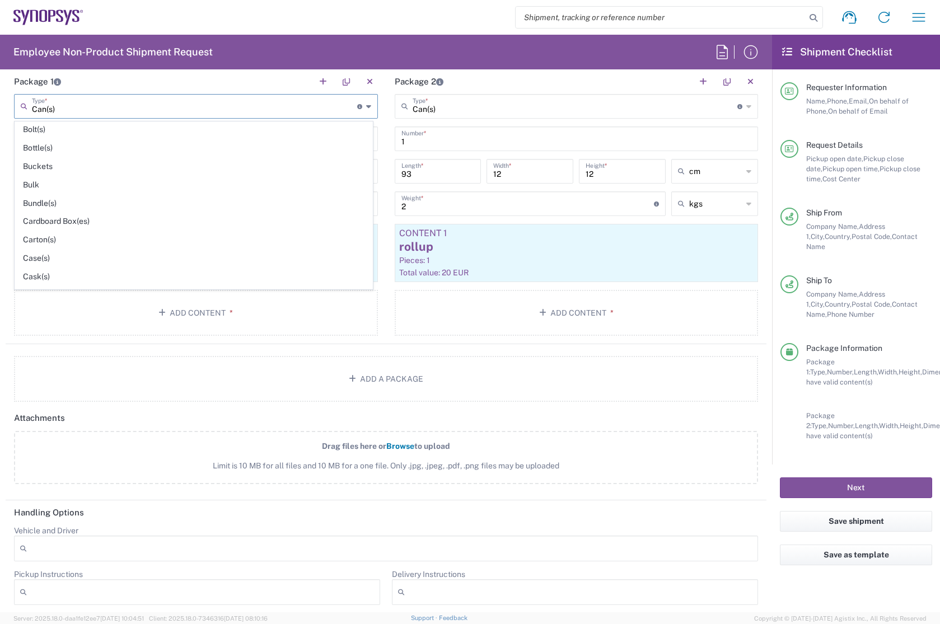
scroll to position [0, 0]
click at [258, 108] on input "Can(s)" at bounding box center [194, 106] width 325 height 20
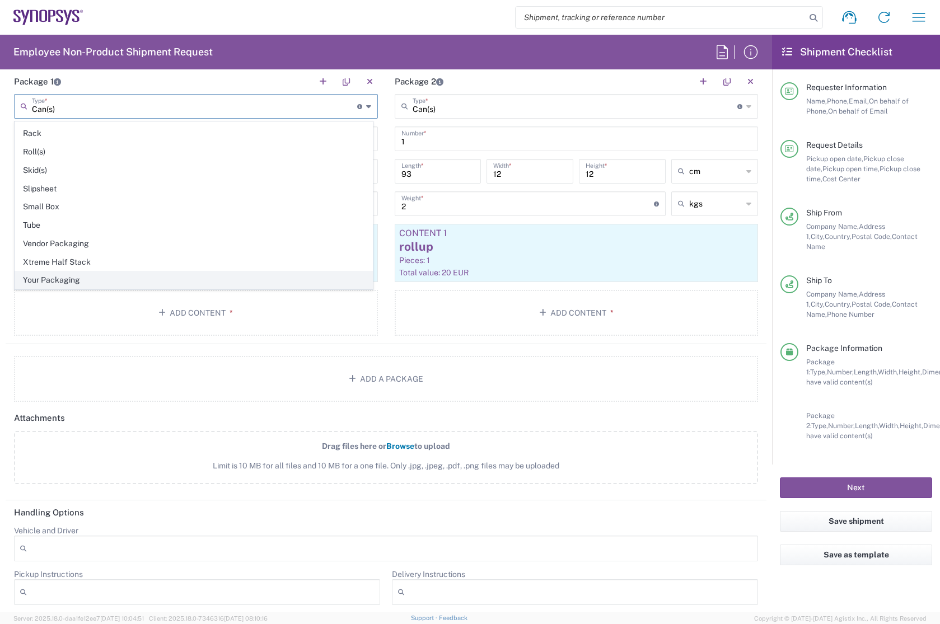
click at [137, 275] on span "Your Packaging" at bounding box center [193, 279] width 357 height 17
type input "Your Packaging"
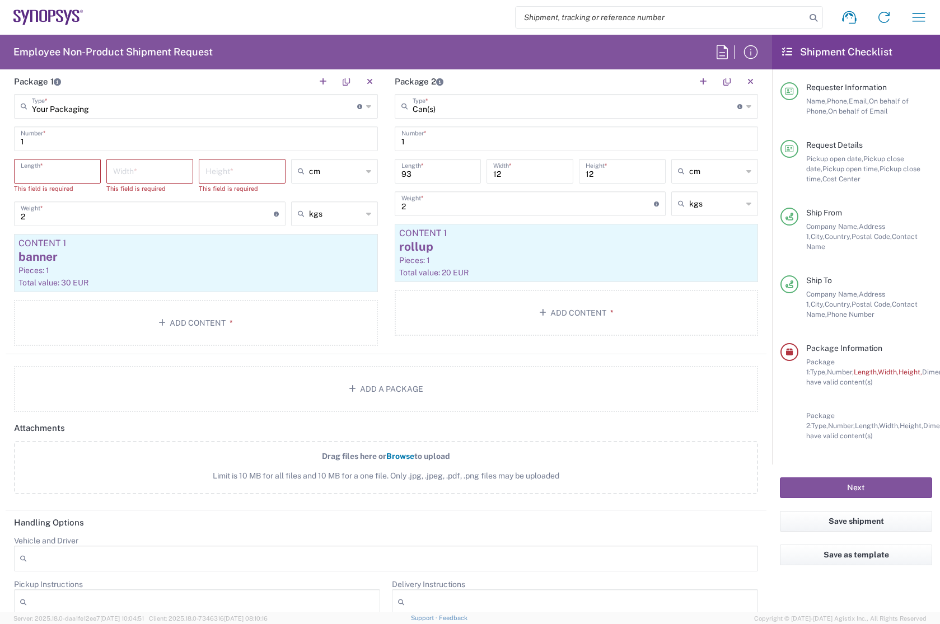
click at [74, 168] on input "number" at bounding box center [57, 171] width 73 height 20
click at [61, 175] on input "number" at bounding box center [57, 171] width 73 height 20
type input "45"
click at [151, 172] on input "number" at bounding box center [149, 171] width 73 height 20
type input "32"
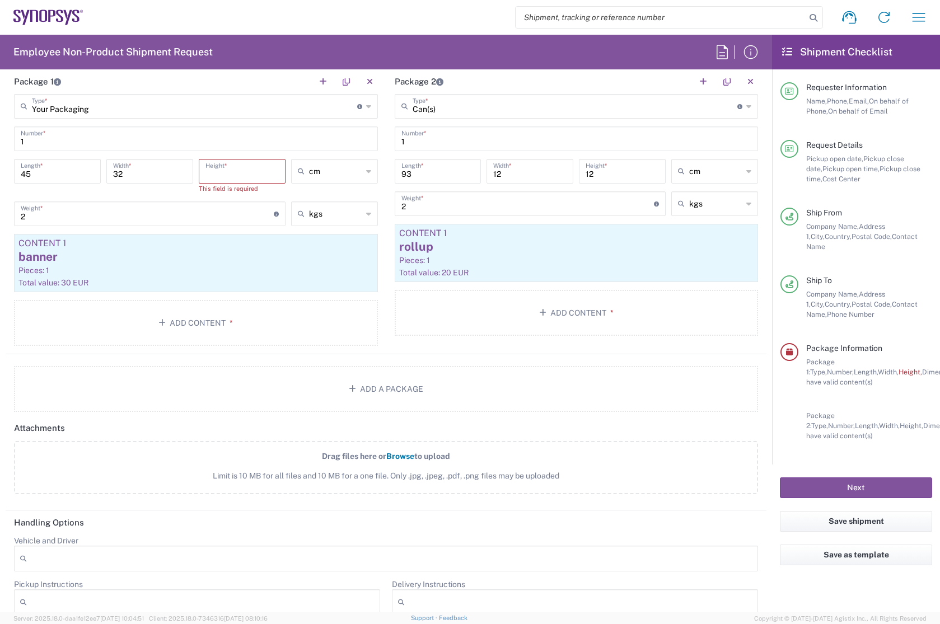
click at [220, 164] on input "number" at bounding box center [241, 171] width 73 height 20
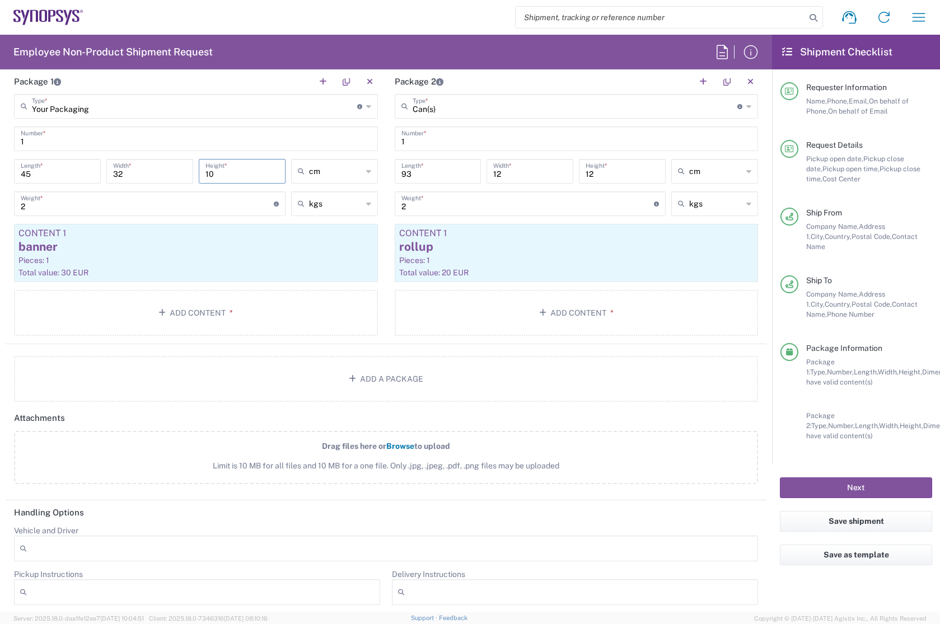
type input "10"
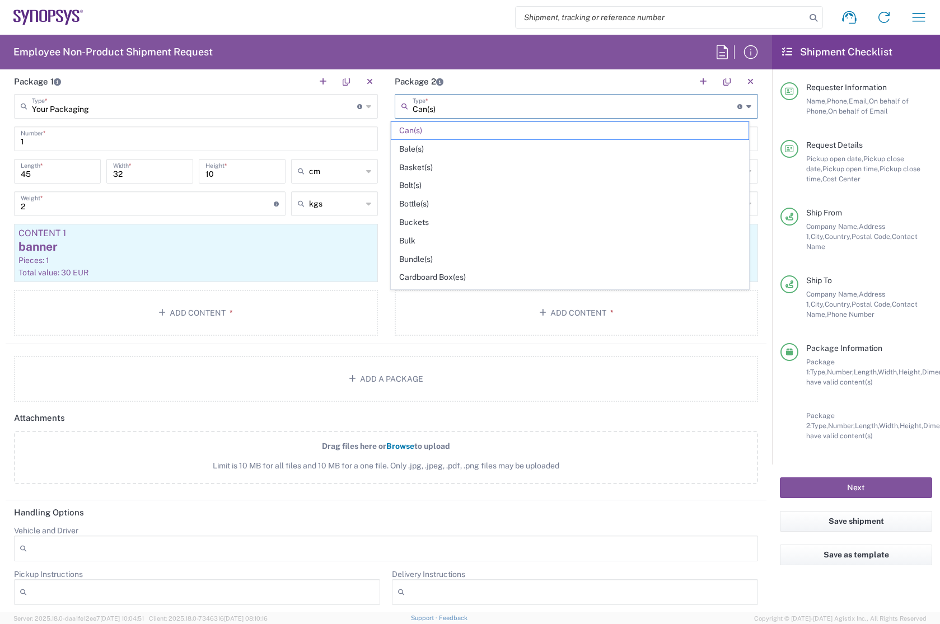
click at [466, 108] on input "Can(s)" at bounding box center [575, 106] width 325 height 20
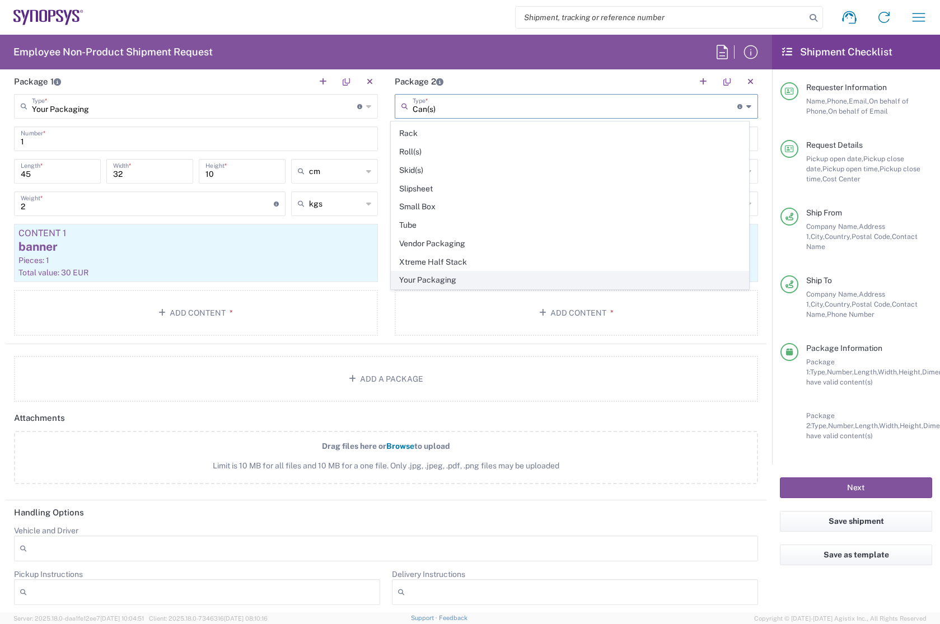
click at [453, 278] on span "Your Packaging" at bounding box center [569, 279] width 357 height 17
type input "Your Packaging"
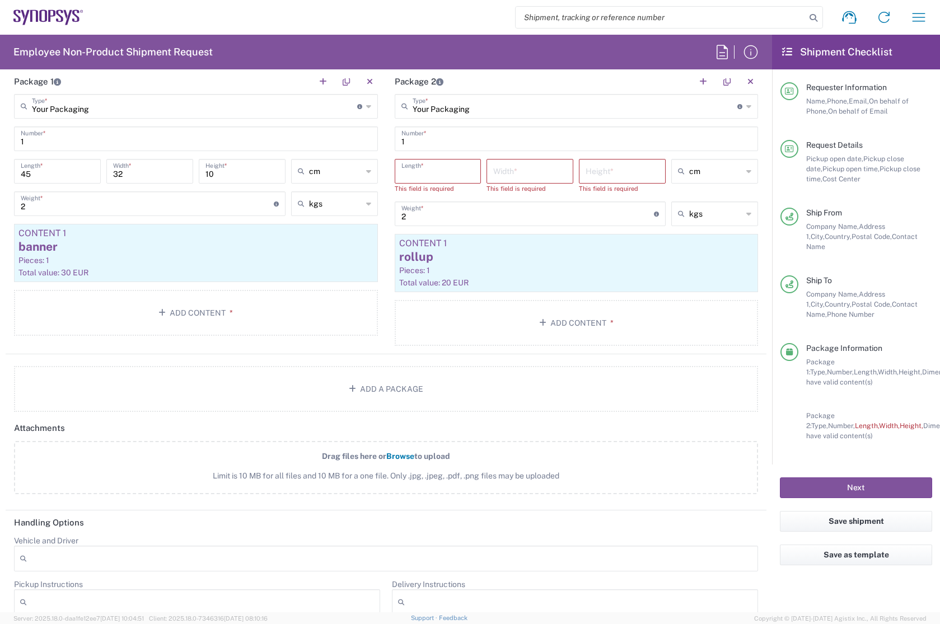
click at [437, 167] on input "number" at bounding box center [437, 171] width 73 height 20
click at [410, 169] on input "number" at bounding box center [437, 171] width 73 height 20
type input "93"
click at [509, 175] on input "number" at bounding box center [529, 171] width 73 height 20
type input "12"
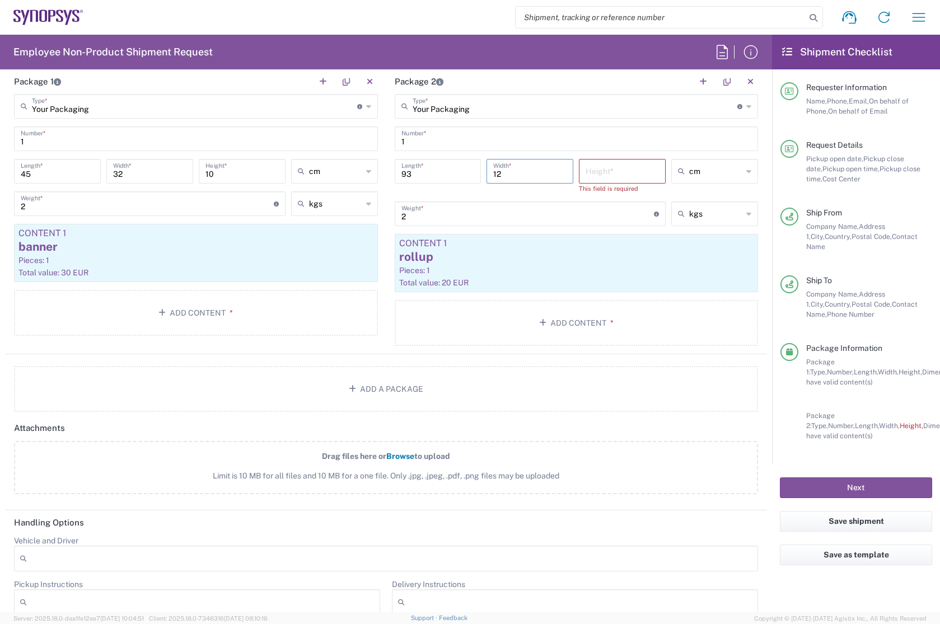
click at [592, 177] on input "number" at bounding box center [621, 171] width 73 height 20
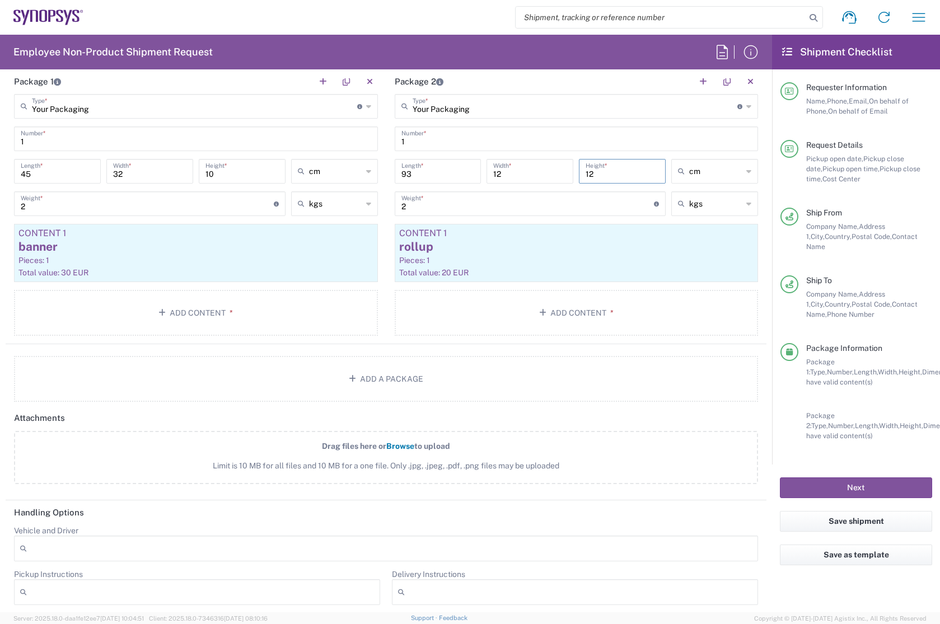
type input "12"
click at [550, 200] on input "2" at bounding box center [527, 203] width 253 height 20
click at [863, 481] on button "Next" at bounding box center [856, 487] width 152 height 21
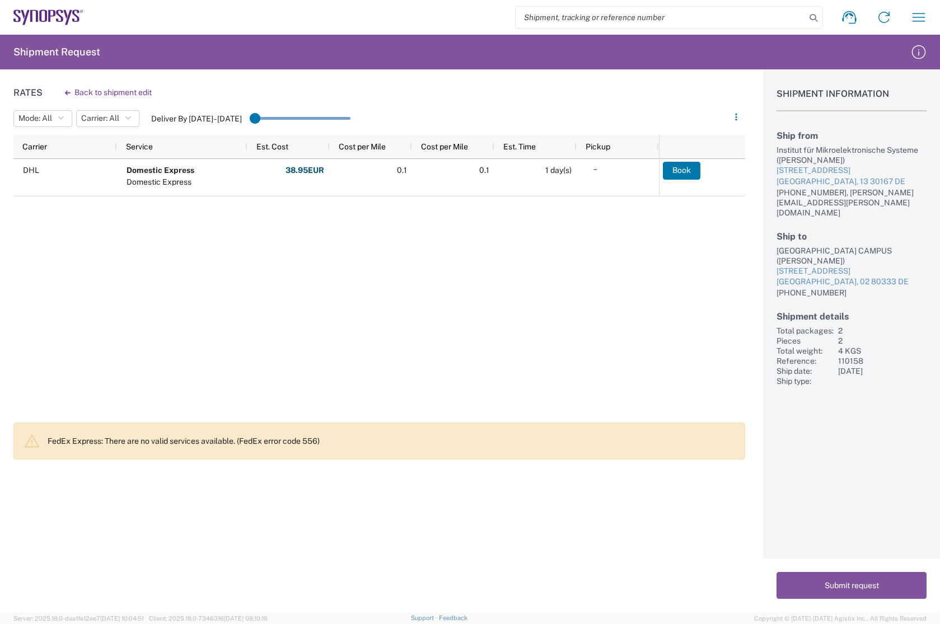
click at [545, 307] on div "DHL Domestic Express Domestic Express 38.95 EUR Fuel Charge: 8.99 USD Total: 38…" at bounding box center [335, 287] width 645 height 257
